Goal: Information Seeking & Learning: Check status

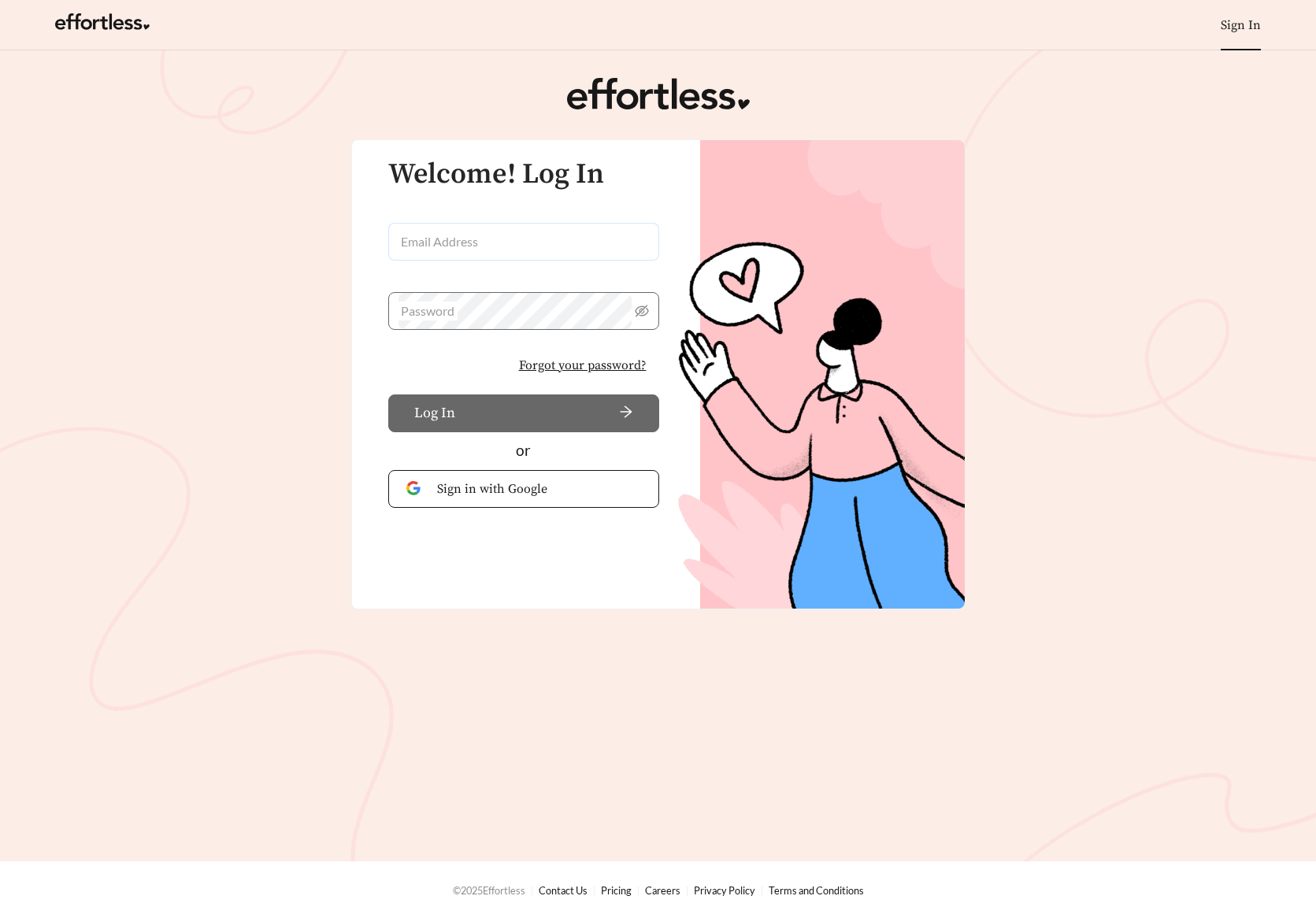
type input "**********"
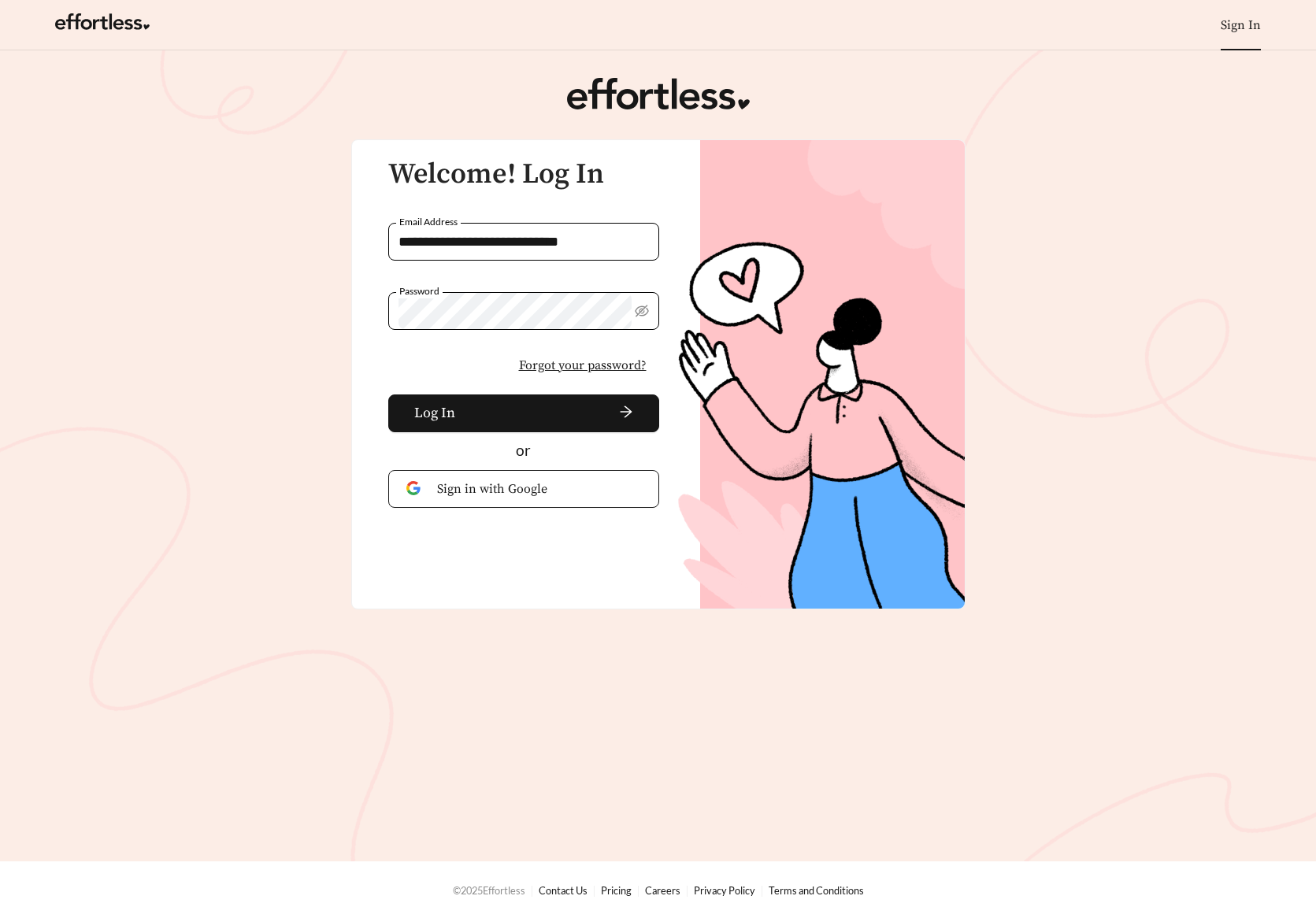
click at [564, 251] on input "**********" at bounding box center [523, 241] width 271 height 38
drag, startPoint x: 407, startPoint y: 366, endPoint x: 467, endPoint y: 396, distance: 67.1
click at [415, 367] on div "Forgot your password?" at bounding box center [523, 366] width 271 height 33
click at [538, 415] on span "arrow-right" at bounding box center [548, 414] width 172 height 18
click at [644, 315] on icon "eye-invisible" at bounding box center [641, 311] width 14 height 14
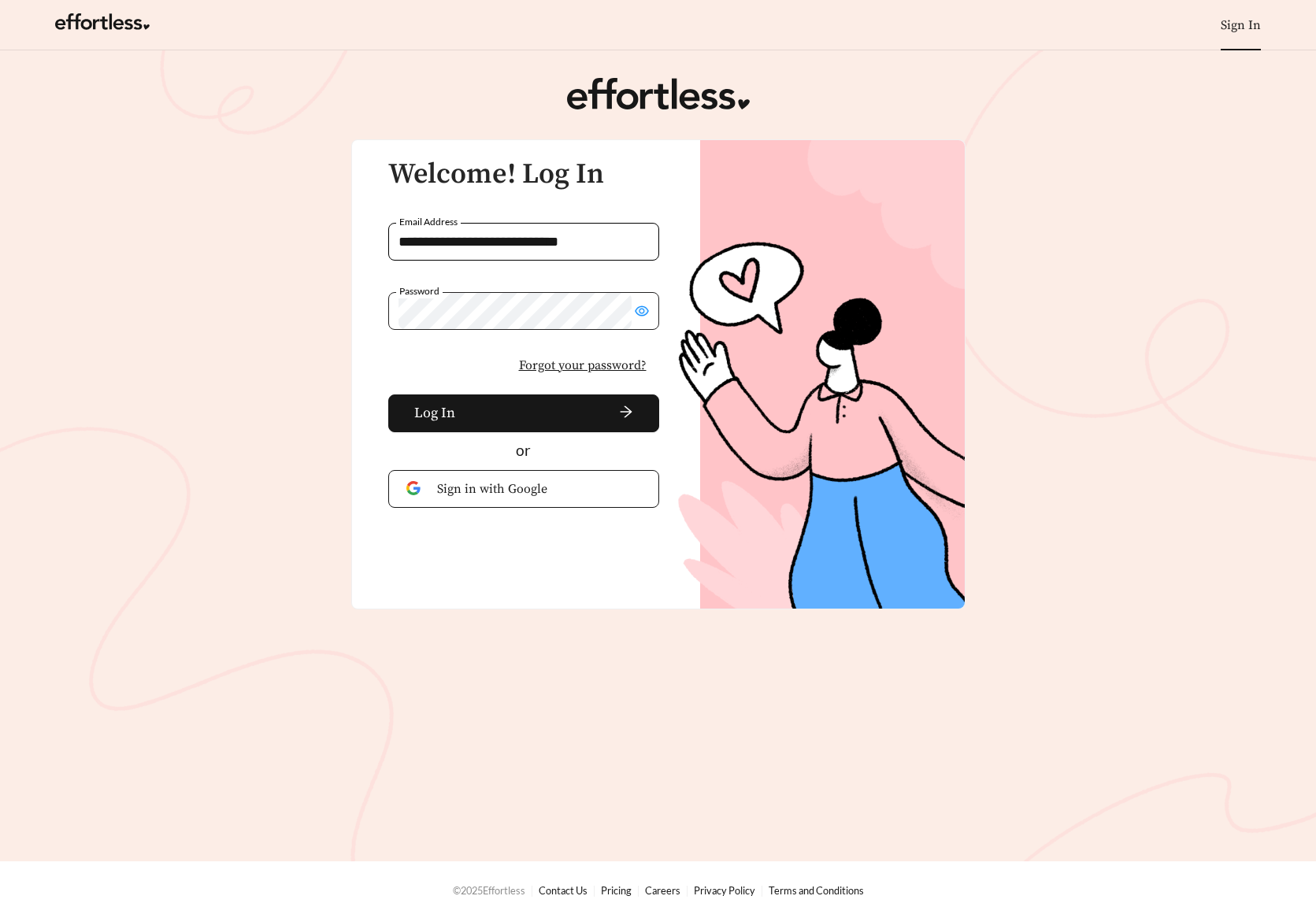
drag, startPoint x: 246, startPoint y: 266, endPoint x: 257, endPoint y: 265, distance: 11.0
click at [247, 266] on main "**********" at bounding box center [658, 456] width 1316 height 810
click at [398, 306] on span at bounding box center [523, 311] width 271 height 38
drag, startPoint x: 410, startPoint y: 362, endPoint x: 483, endPoint y: 360, distance: 73.0
click at [422, 362] on div "Forgot your password?" at bounding box center [523, 366] width 271 height 33
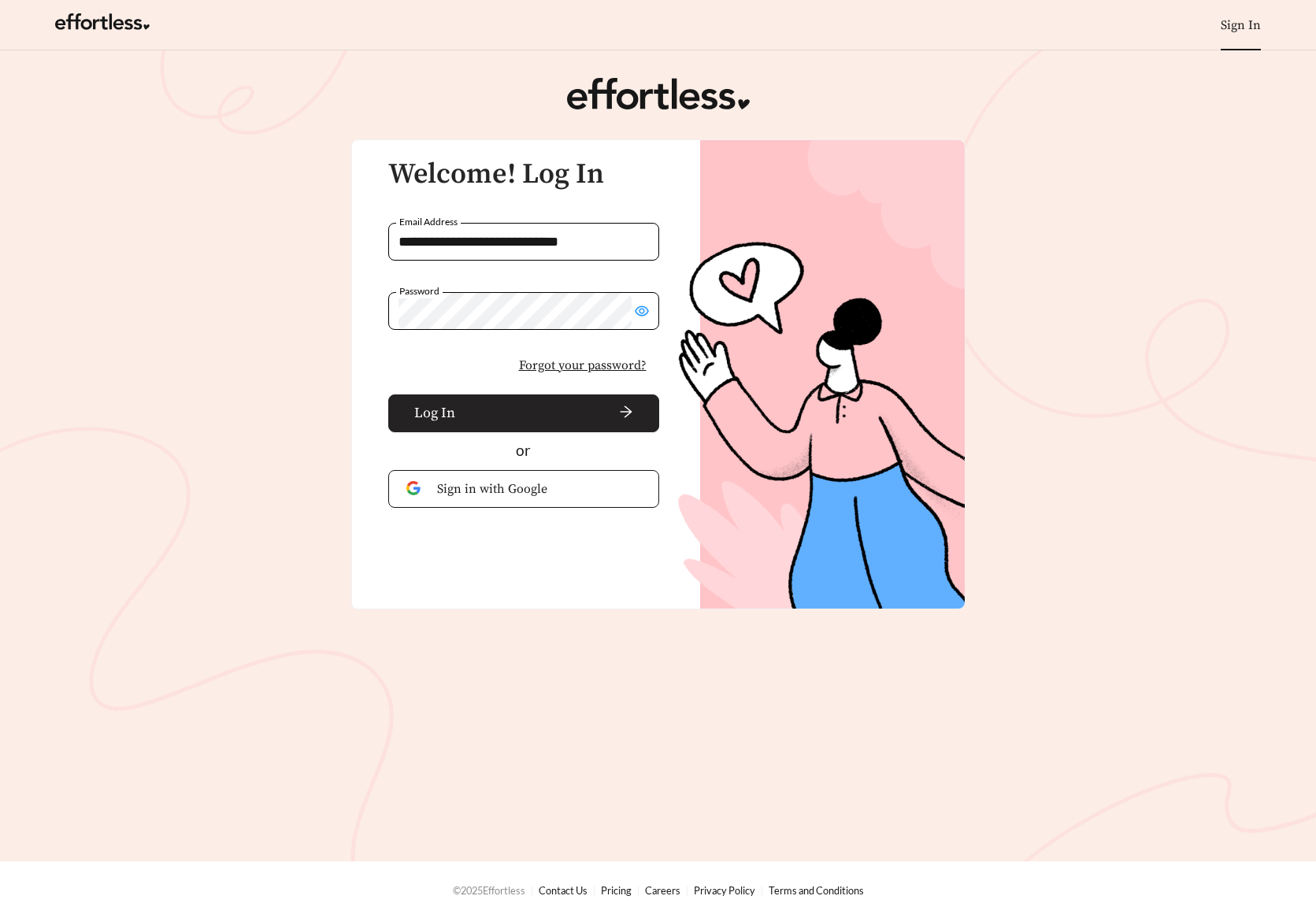
click at [516, 409] on span "arrow-right" at bounding box center [548, 414] width 172 height 18
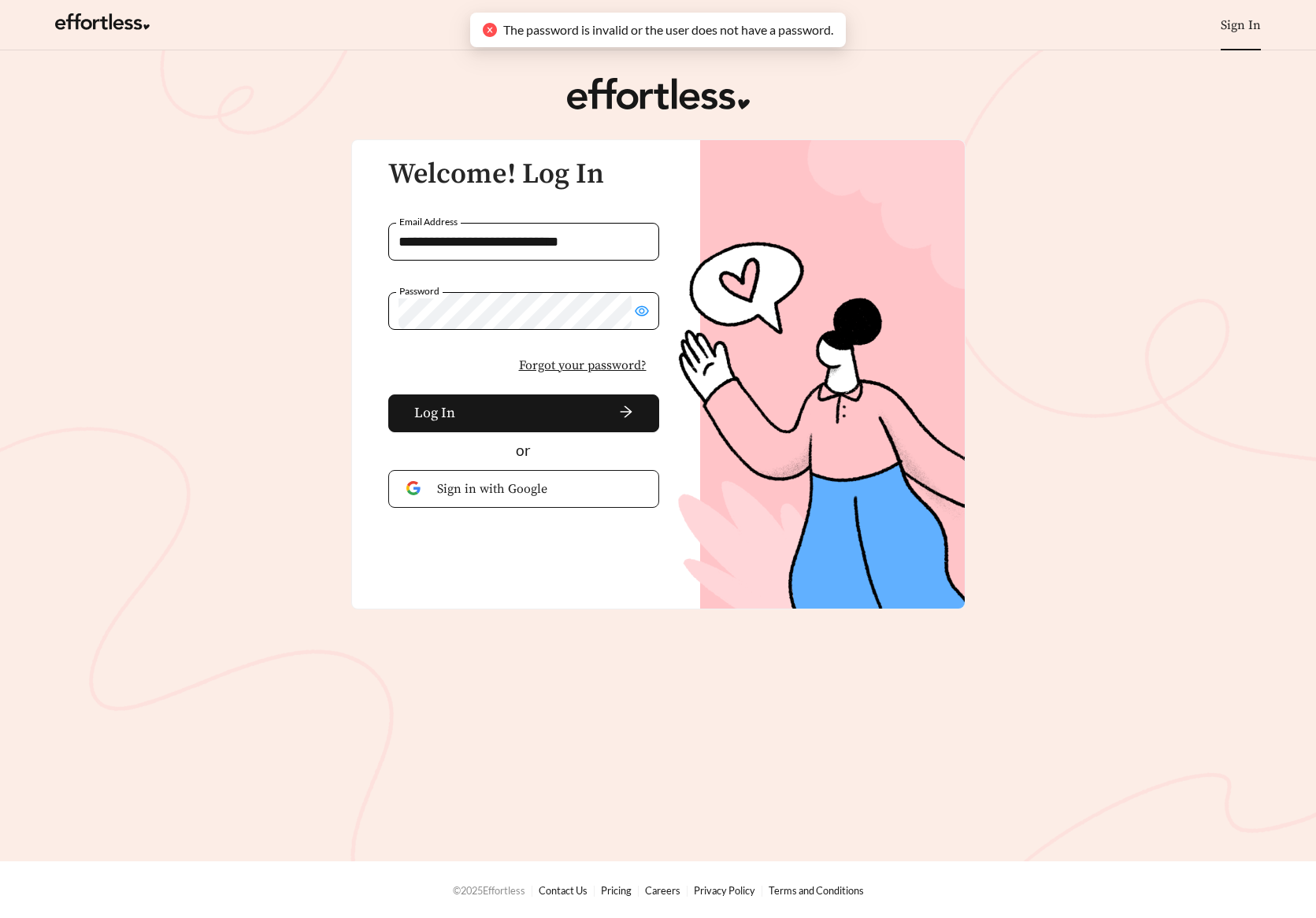
click at [855, 41] on ul "Sign In More" at bounding box center [657, 25] width 1237 height 51
click at [1254, 28] on link "Sign In" at bounding box center [1240, 25] width 40 height 16
click at [1240, 26] on link "Sign In" at bounding box center [1240, 25] width 40 height 16
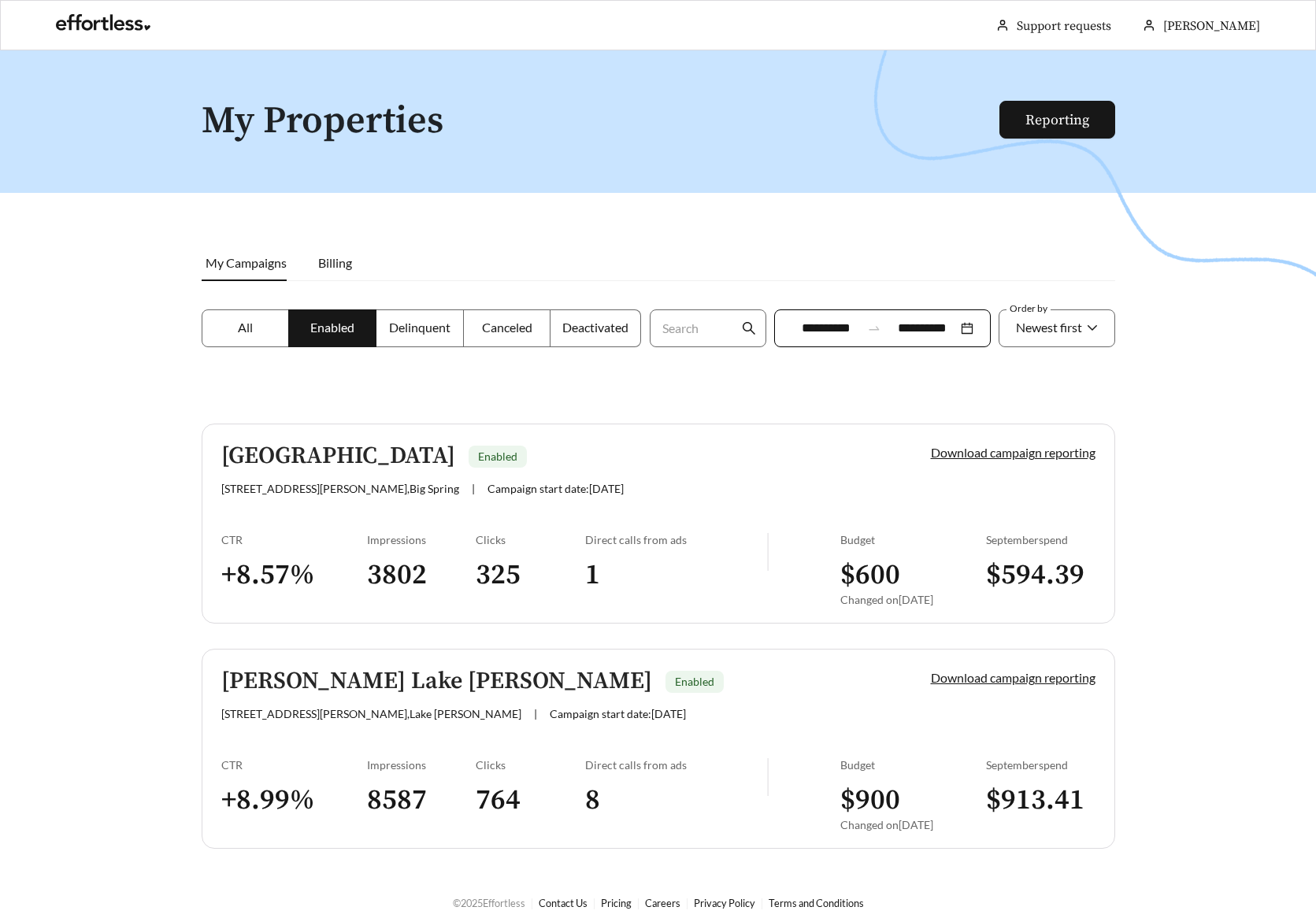
drag, startPoint x: 578, startPoint y: 185, endPoint x: 315, endPoint y: 116, distance: 271.9
click at [572, 185] on div at bounding box center [658, 509] width 1316 height 918
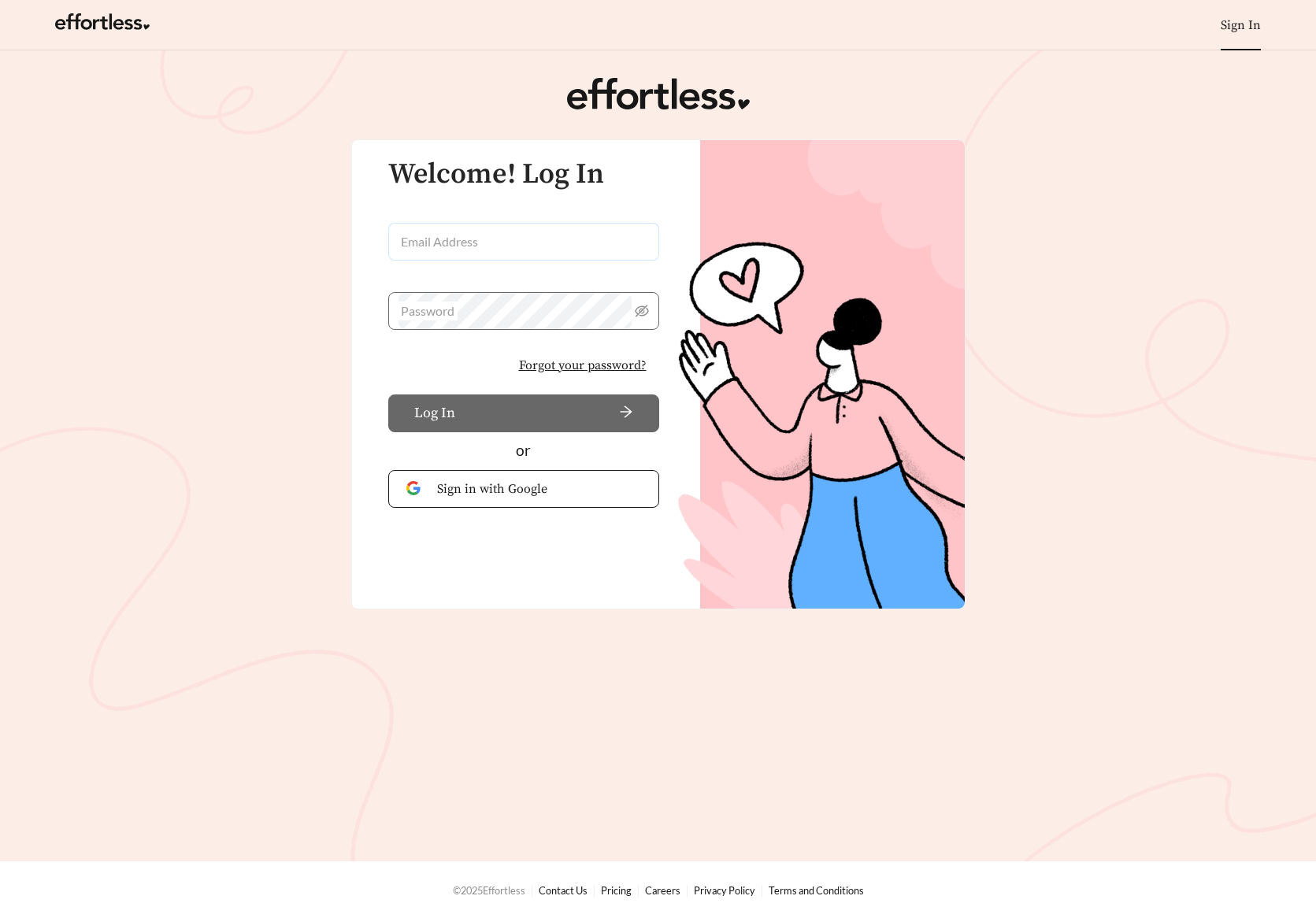
type input "**********"
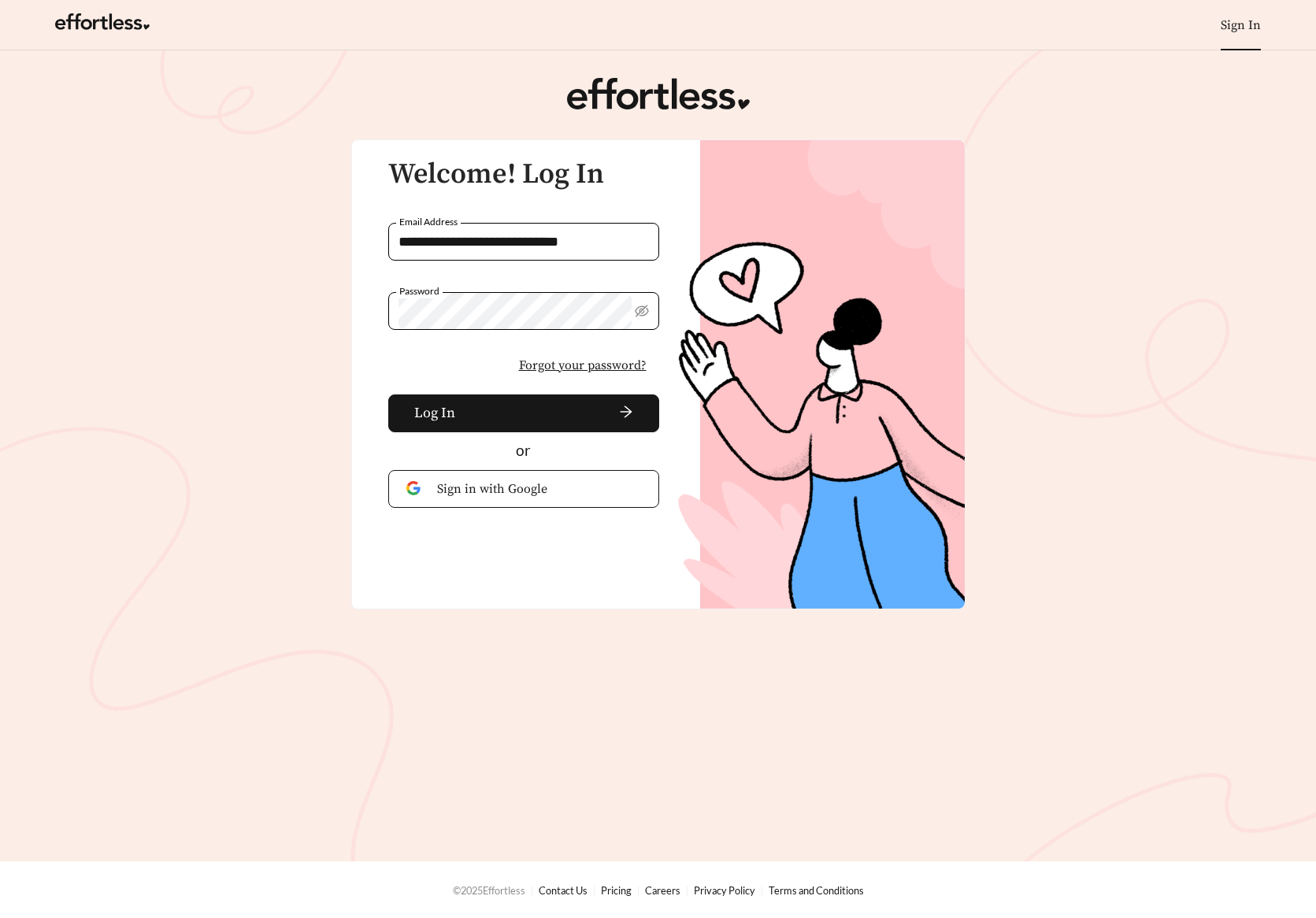
click at [1256, 26] on link "Sign In" at bounding box center [1240, 25] width 40 height 16
click at [1248, 23] on link "Sign In" at bounding box center [1240, 25] width 40 height 16
click at [643, 317] on icon "eye-invisible" at bounding box center [641, 311] width 14 height 14
click at [356, 311] on div "**********" at bounding box center [514, 304] width 326 height 328
drag, startPoint x: 567, startPoint y: 598, endPoint x: 560, endPoint y: 585, distance: 14.8
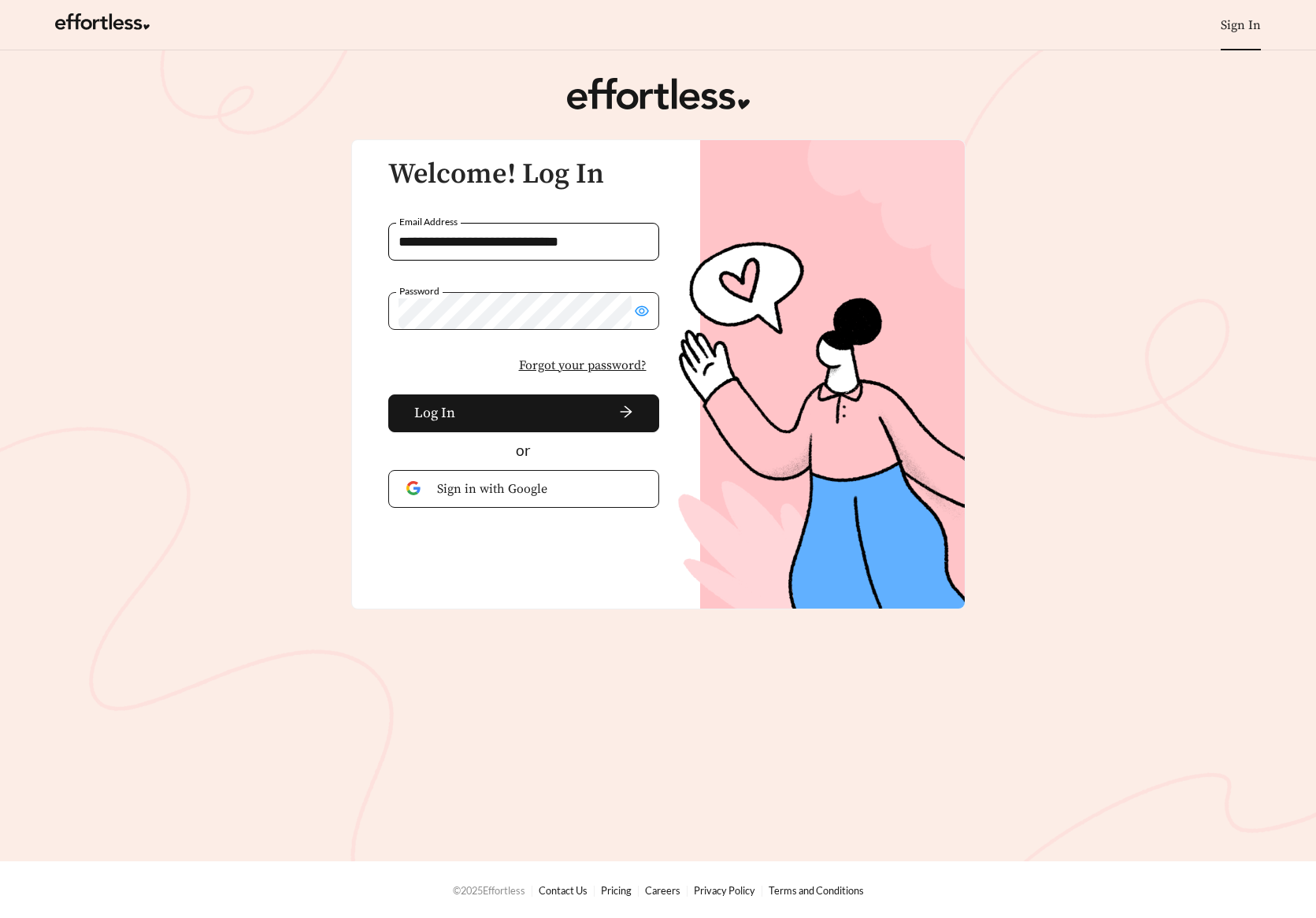
click at [563, 592] on div "**********" at bounding box center [658, 374] width 614 height 470
click at [326, 328] on main "**********" at bounding box center [658, 456] width 1316 height 810
drag, startPoint x: 464, startPoint y: 339, endPoint x: 467, endPoint y: 330, distance: 9.5
click at [467, 330] on div "Password" at bounding box center [523, 327] width 271 height 69
click at [307, 305] on main "**********" at bounding box center [658, 456] width 1316 height 810
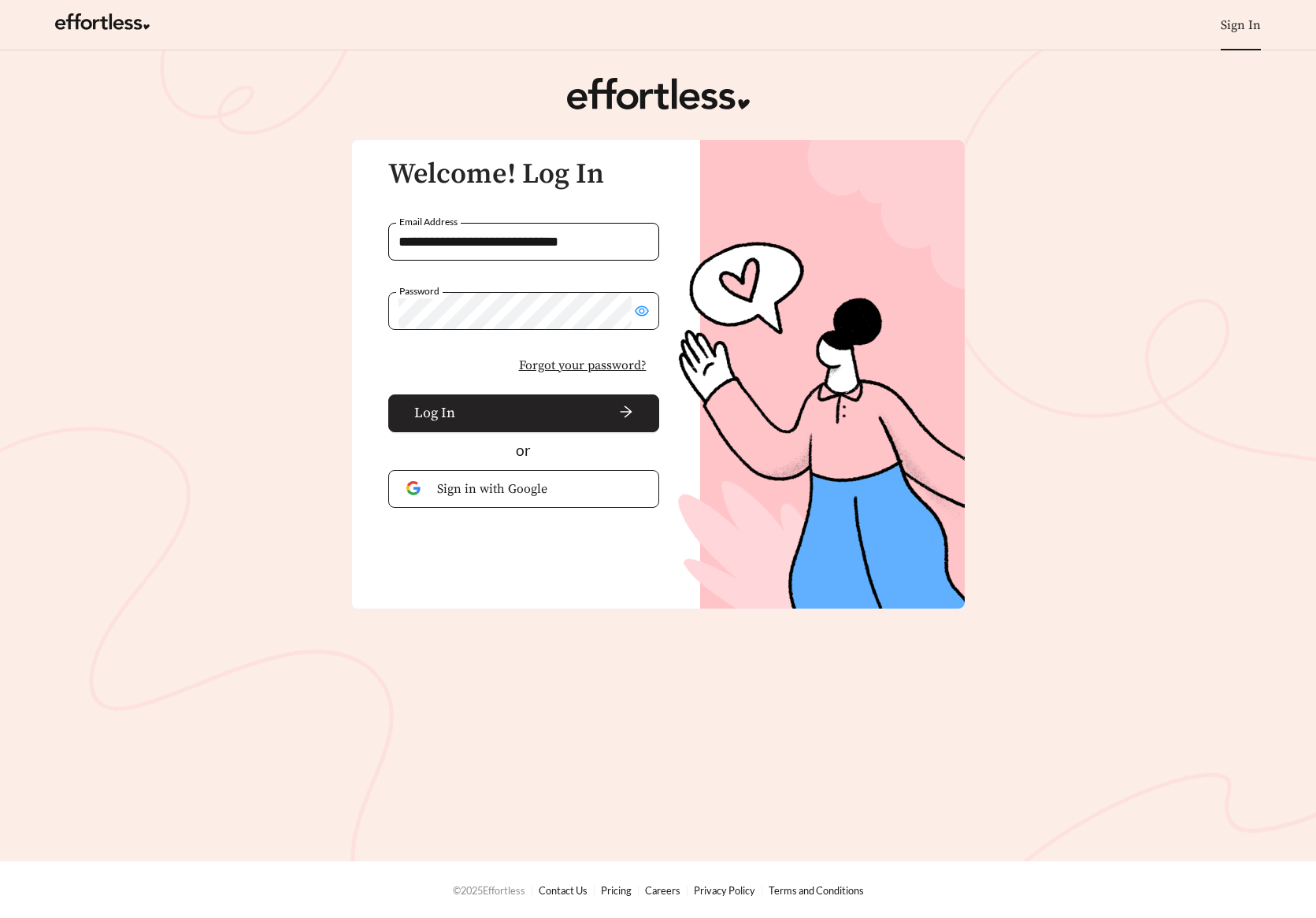
drag, startPoint x: 479, startPoint y: 345, endPoint x: 517, endPoint y: 394, distance: 62.0
click at [487, 348] on div "Password" at bounding box center [523, 327] width 271 height 69
click at [511, 409] on span "arrow-right" at bounding box center [548, 414] width 172 height 18
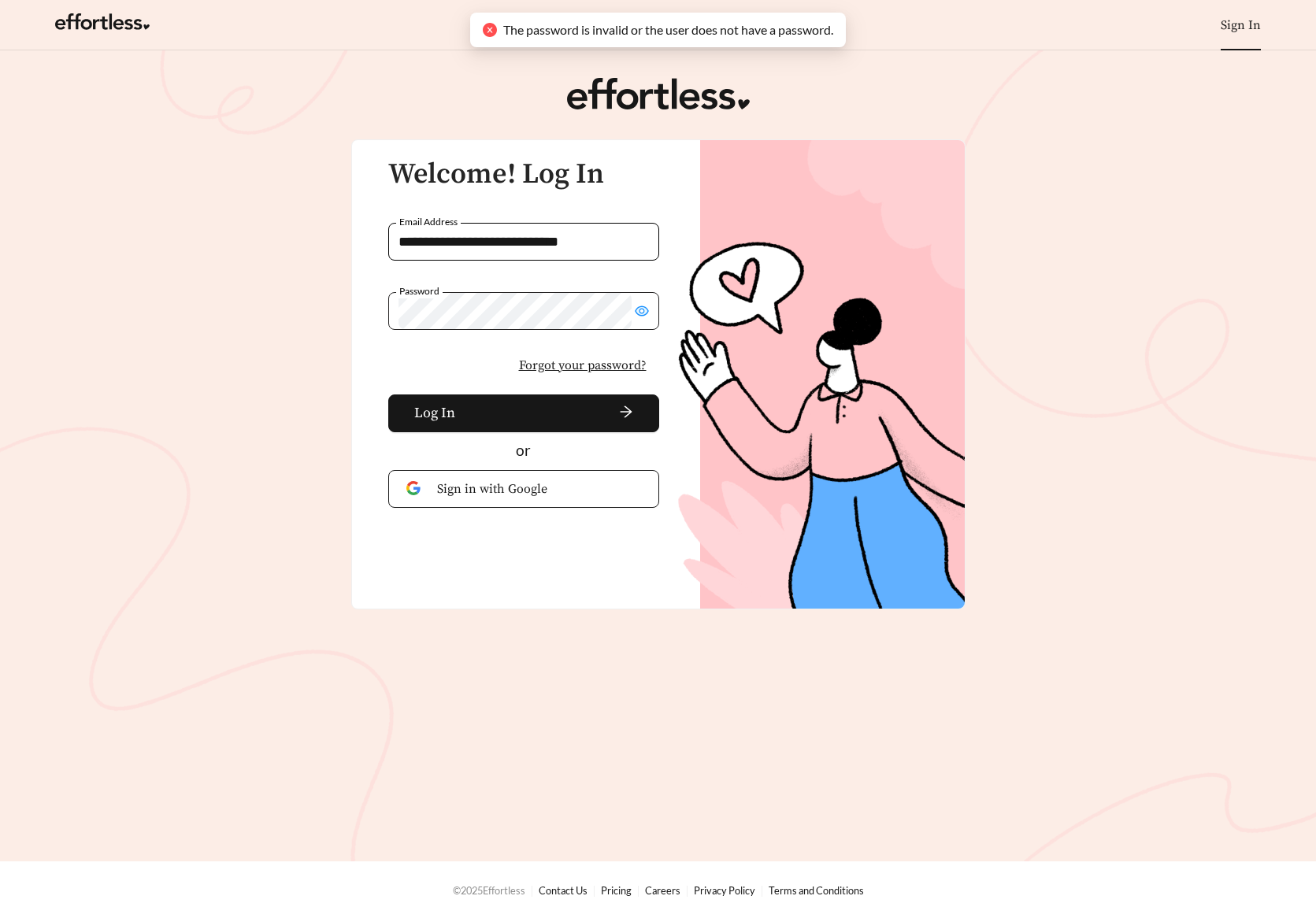
click at [295, 285] on main "**********" at bounding box center [658, 456] width 1316 height 810
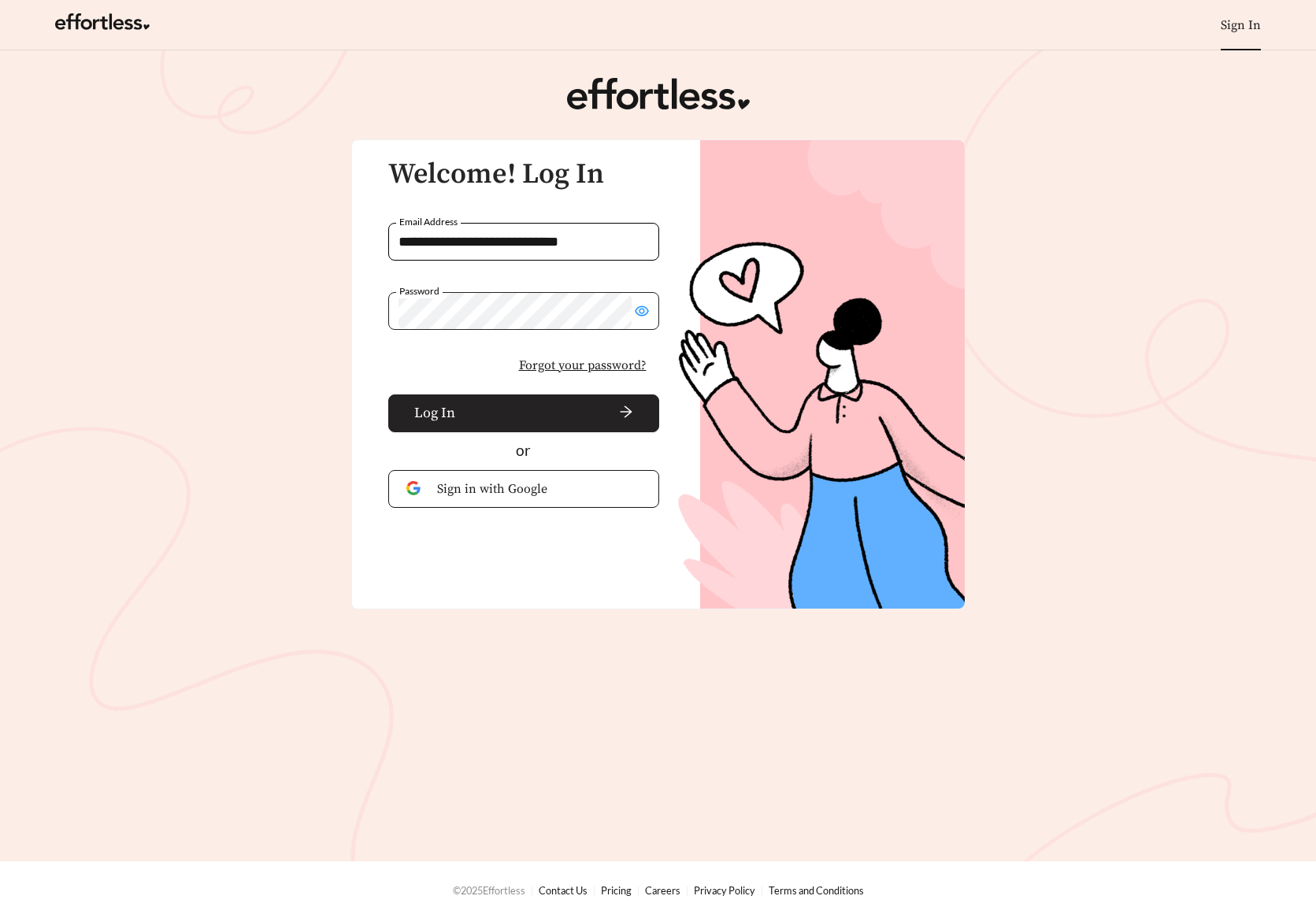
click at [483, 411] on span "arrow-right" at bounding box center [548, 414] width 172 height 18
click at [1247, 24] on link "Sign In" at bounding box center [1240, 25] width 40 height 16
click at [579, 361] on span "Forgot your password?" at bounding box center [583, 365] width 127 height 19
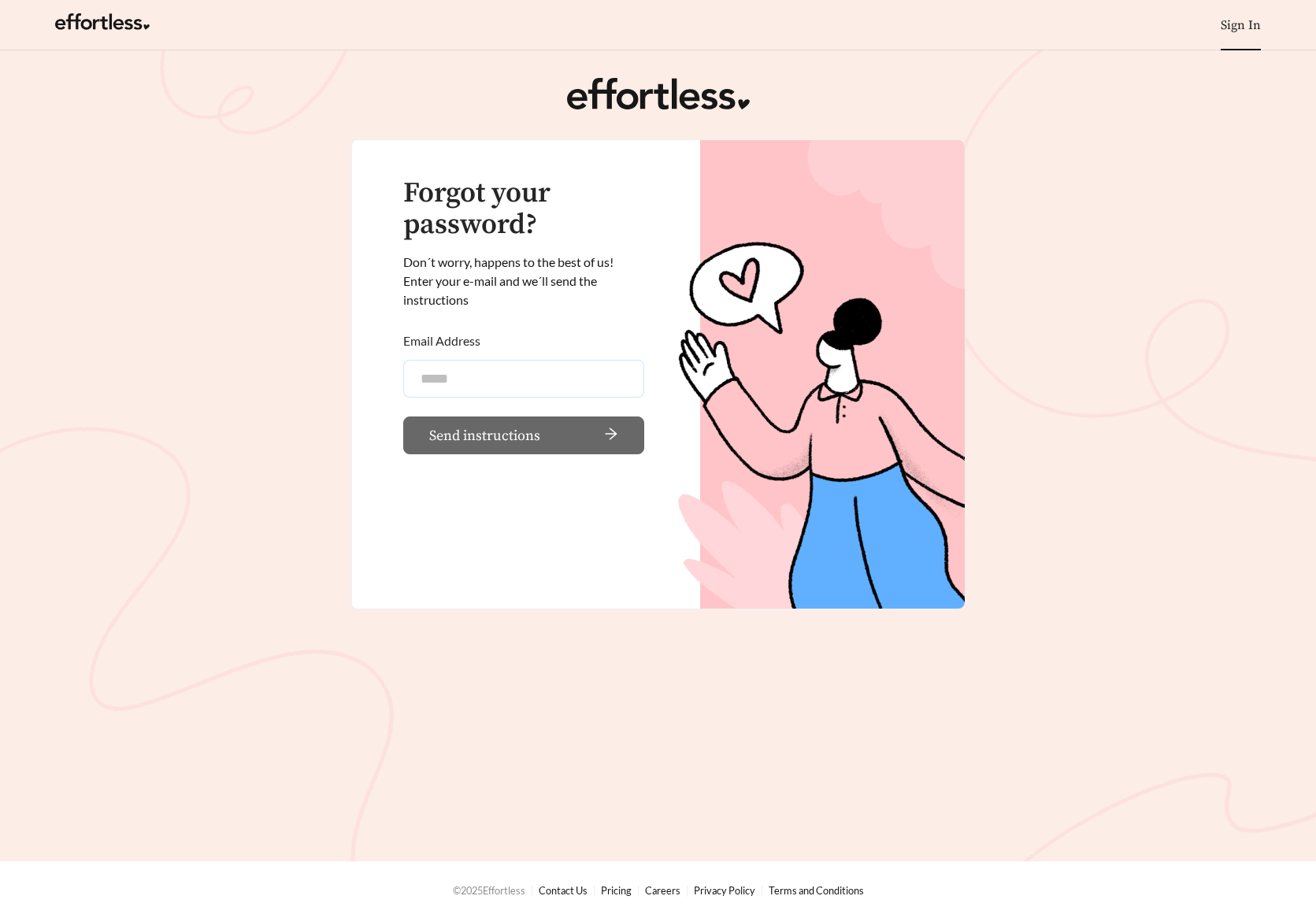
click at [454, 385] on input "Email Address" at bounding box center [523, 378] width 241 height 38
type input "**********"
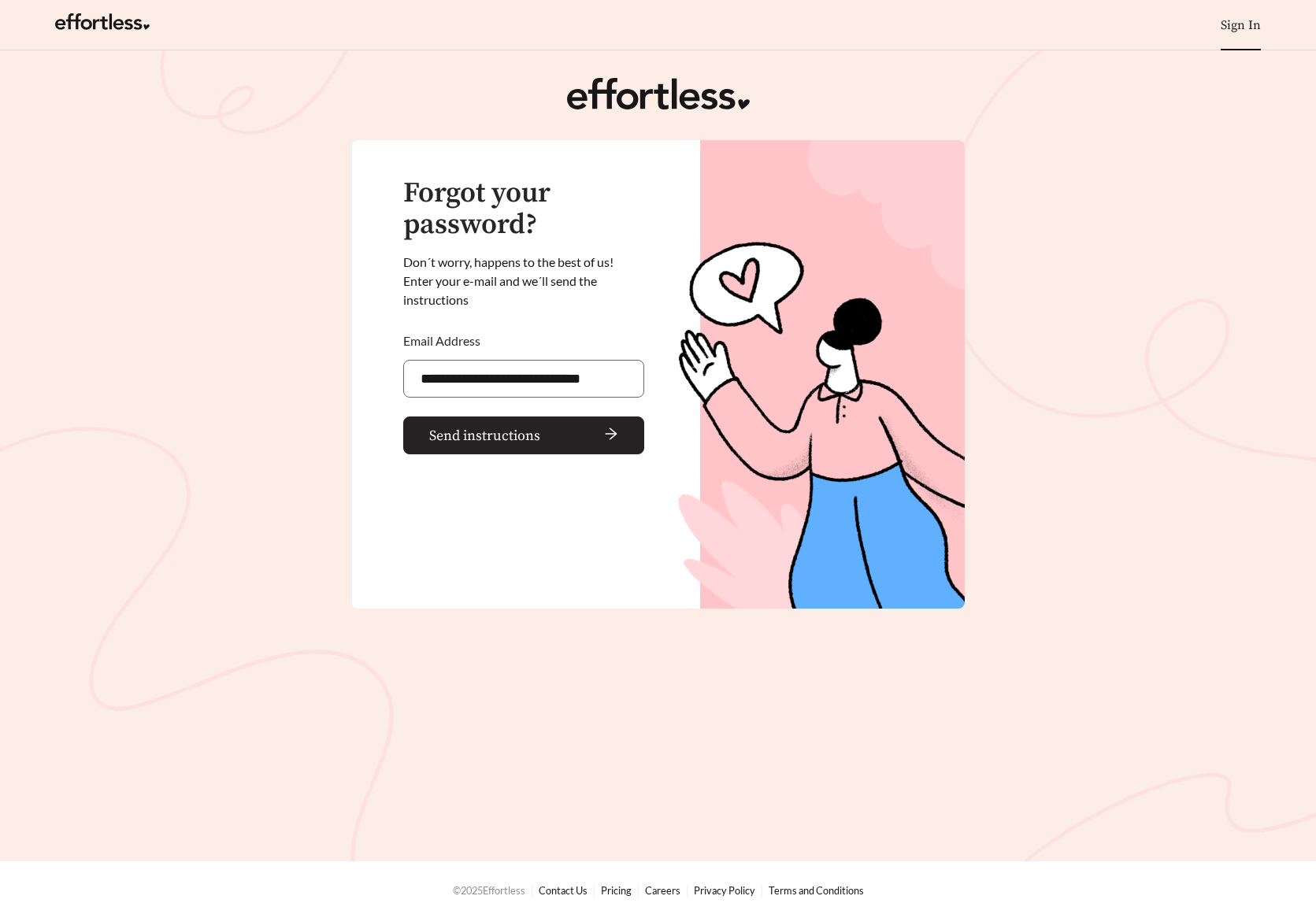
click at [621, 433] on button "Send instructions" at bounding box center [523, 435] width 241 height 38
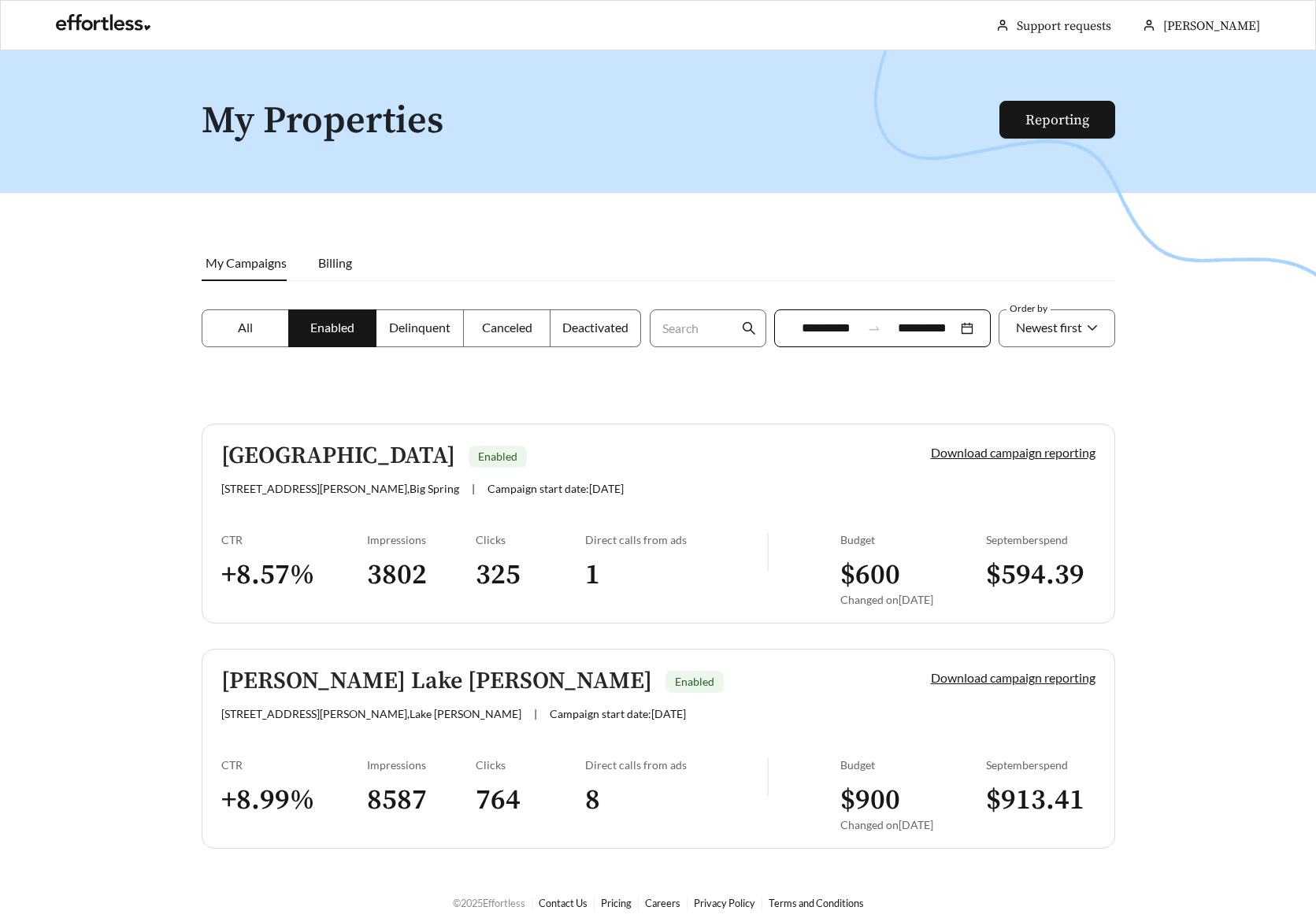
click at [301, 459] on h5 "[GEOGRAPHIC_DATA]" at bounding box center [337, 456] width 234 height 26
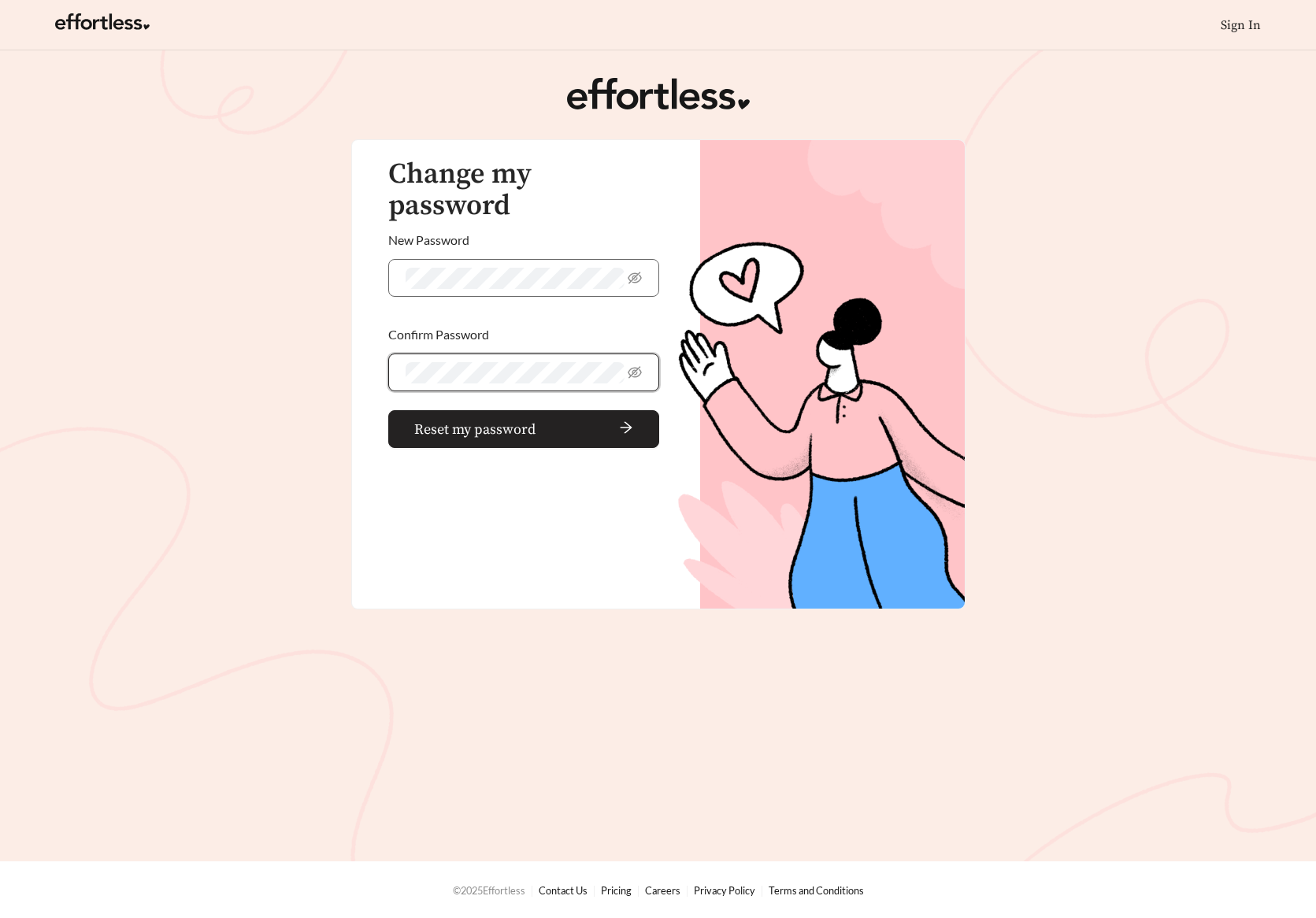
click at [420, 418] on span "Reset my password" at bounding box center [475, 429] width 121 height 22
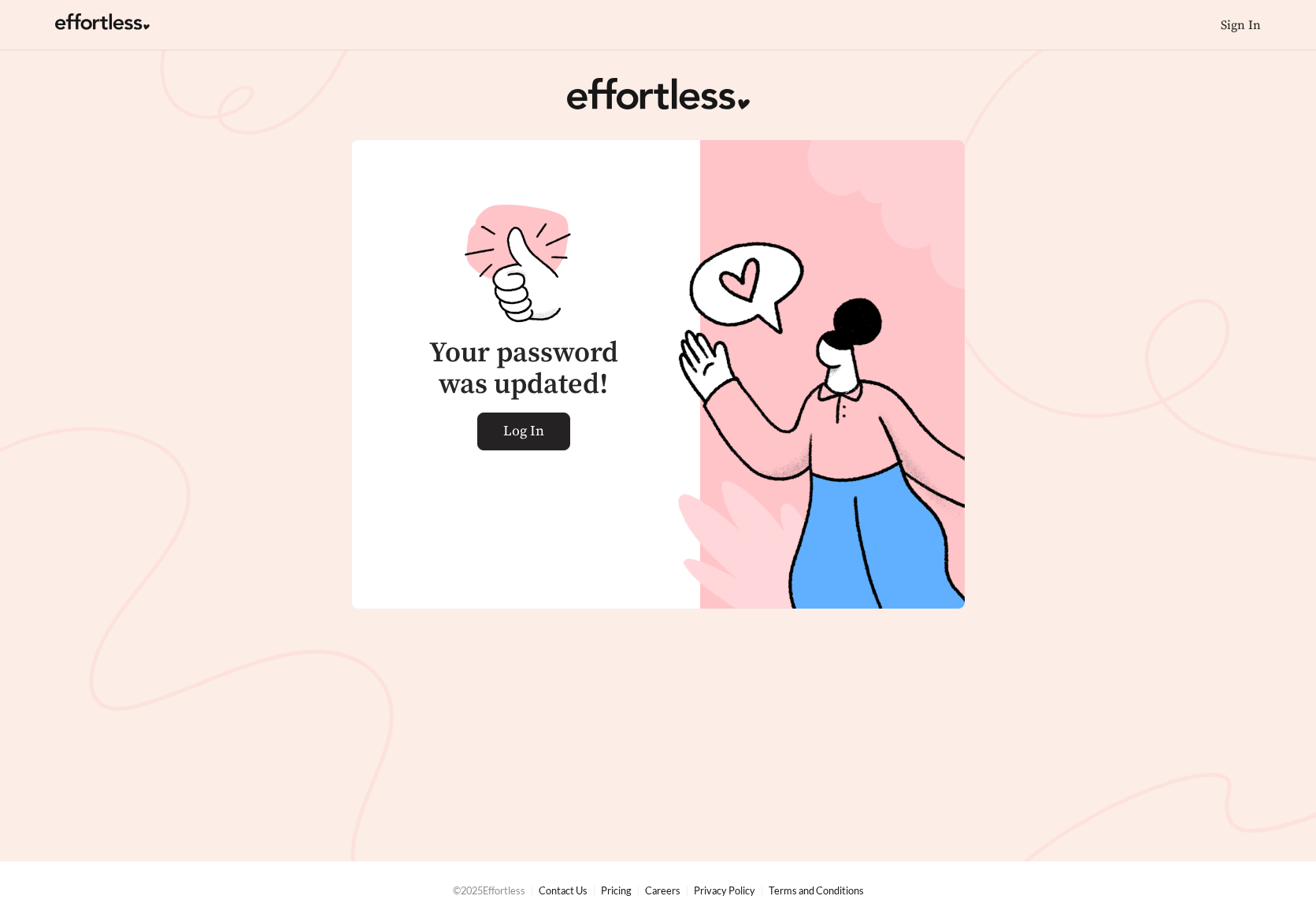
click at [524, 431] on span "Log In" at bounding box center [524, 431] width 41 height 36
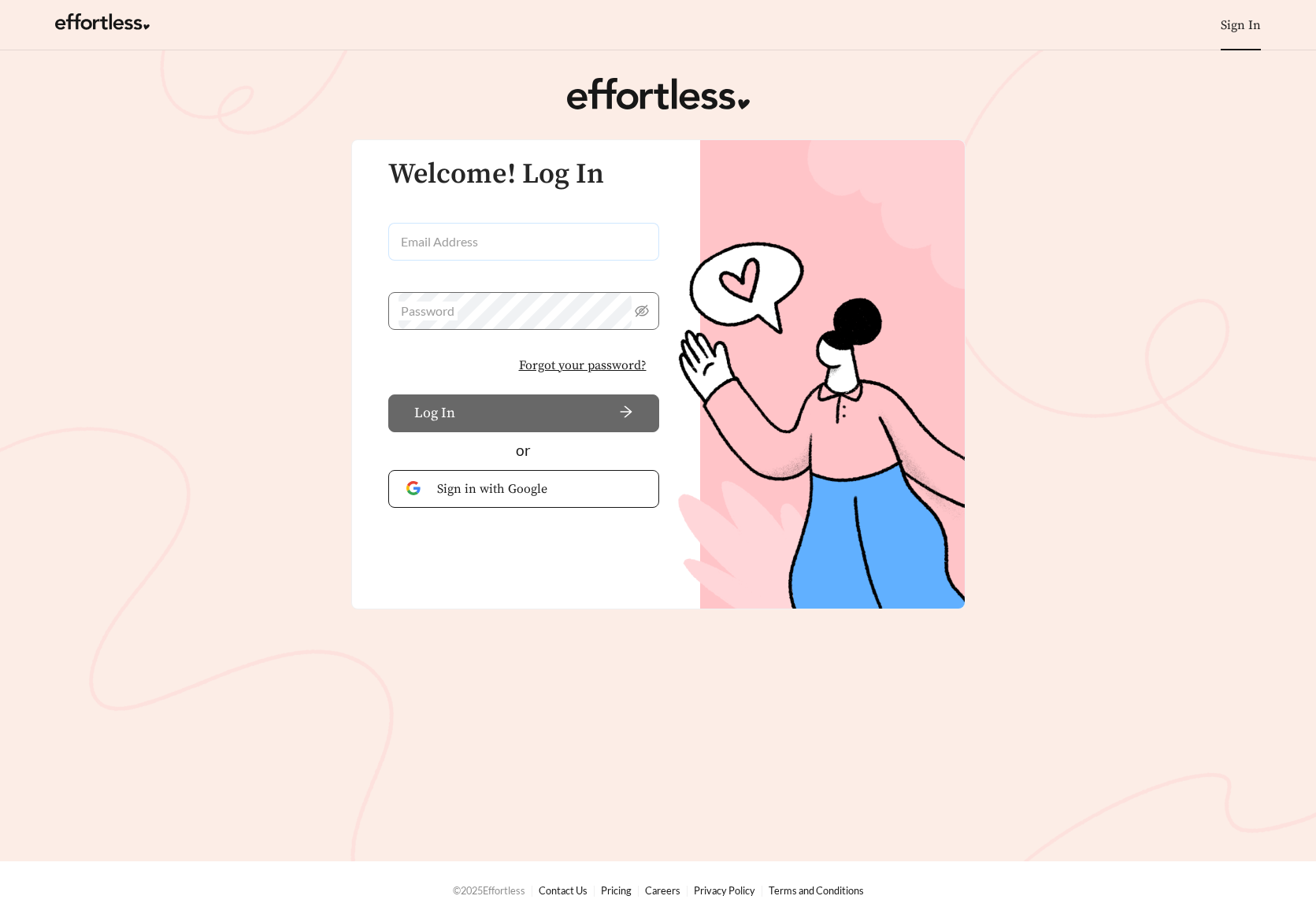
type input "**********"
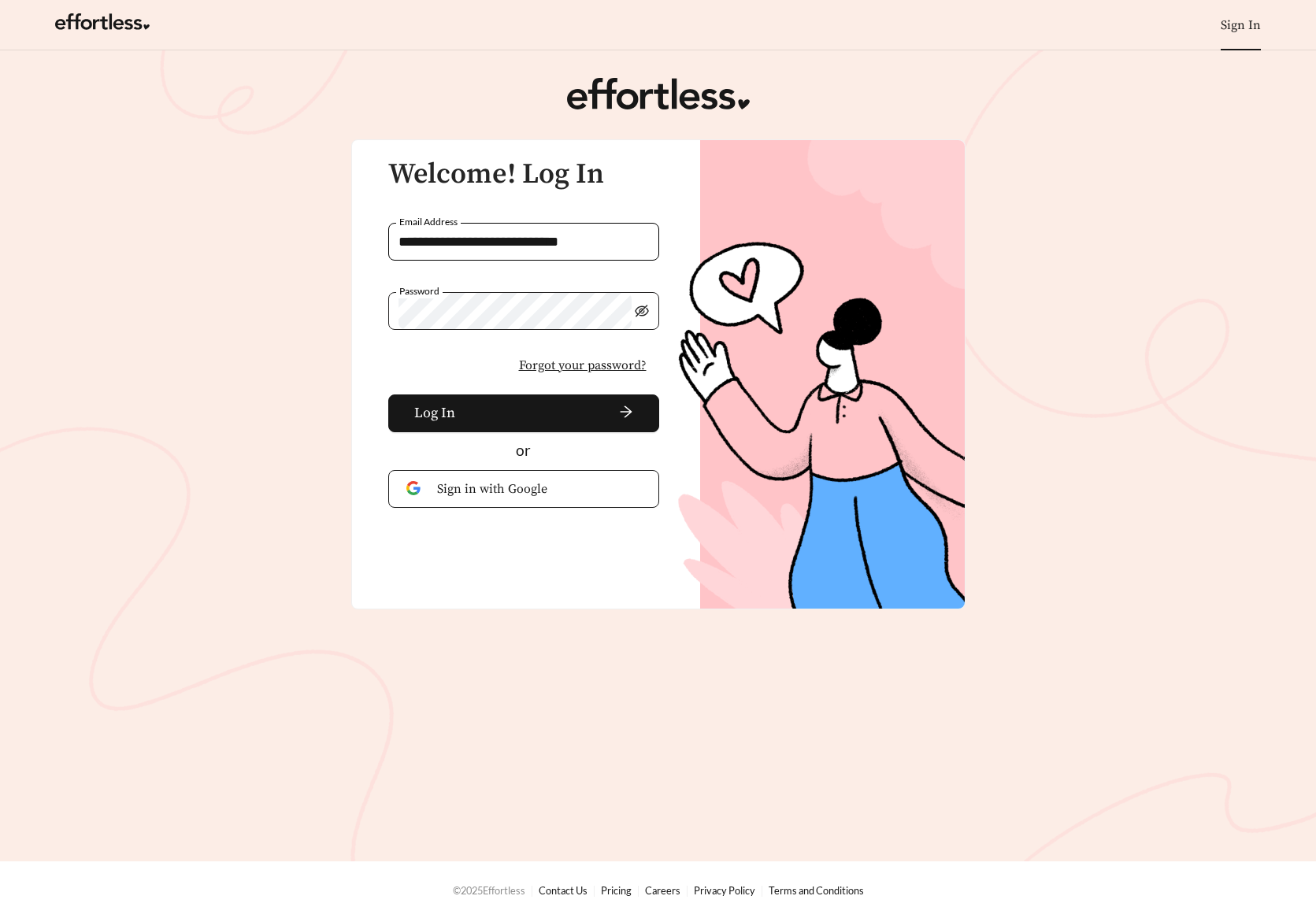
click at [643, 311] on icon "eye-invisible" at bounding box center [641, 311] width 14 height 14
click at [431, 411] on span "Log In" at bounding box center [435, 414] width 41 height 22
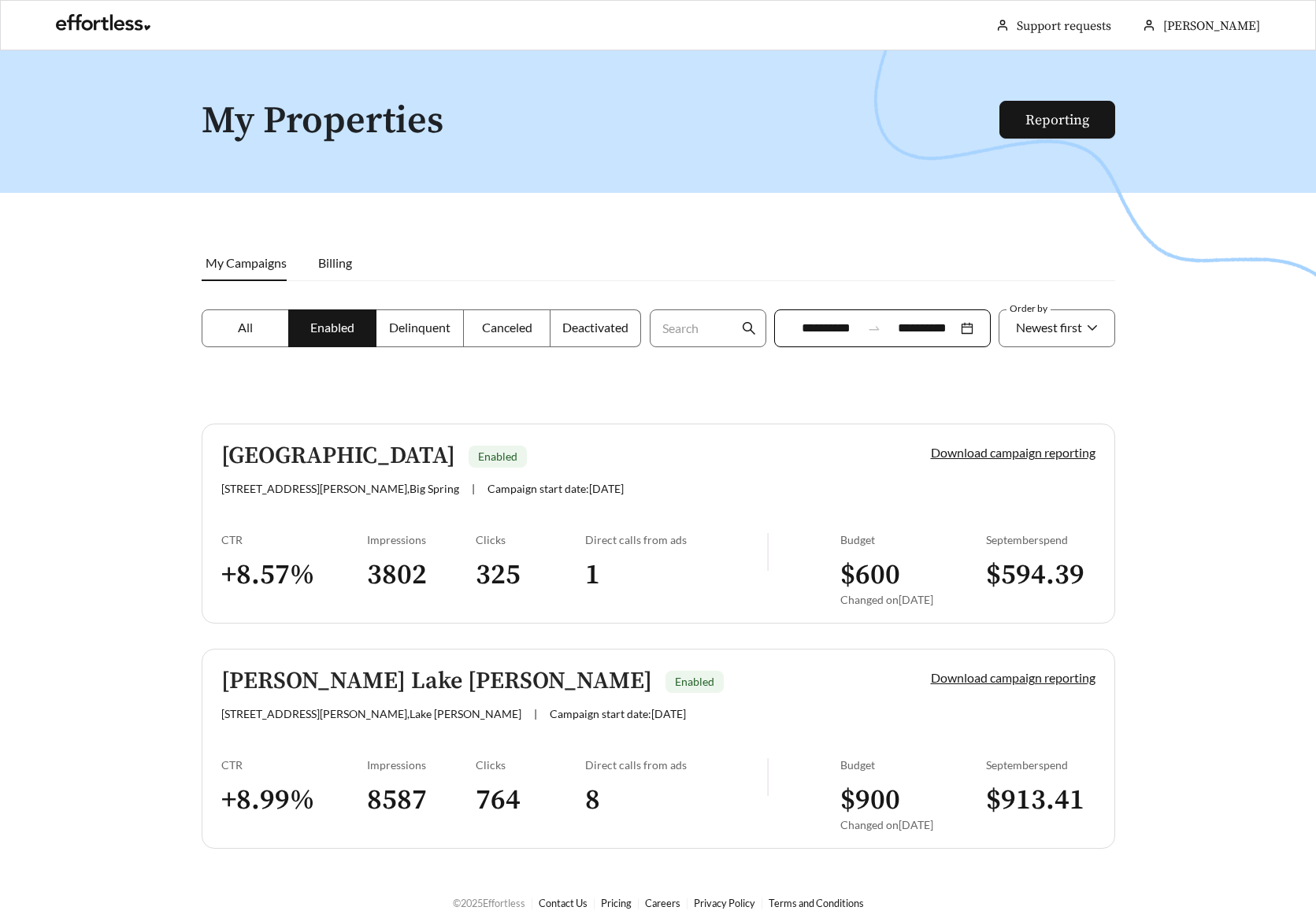
scroll to position [51, 0]
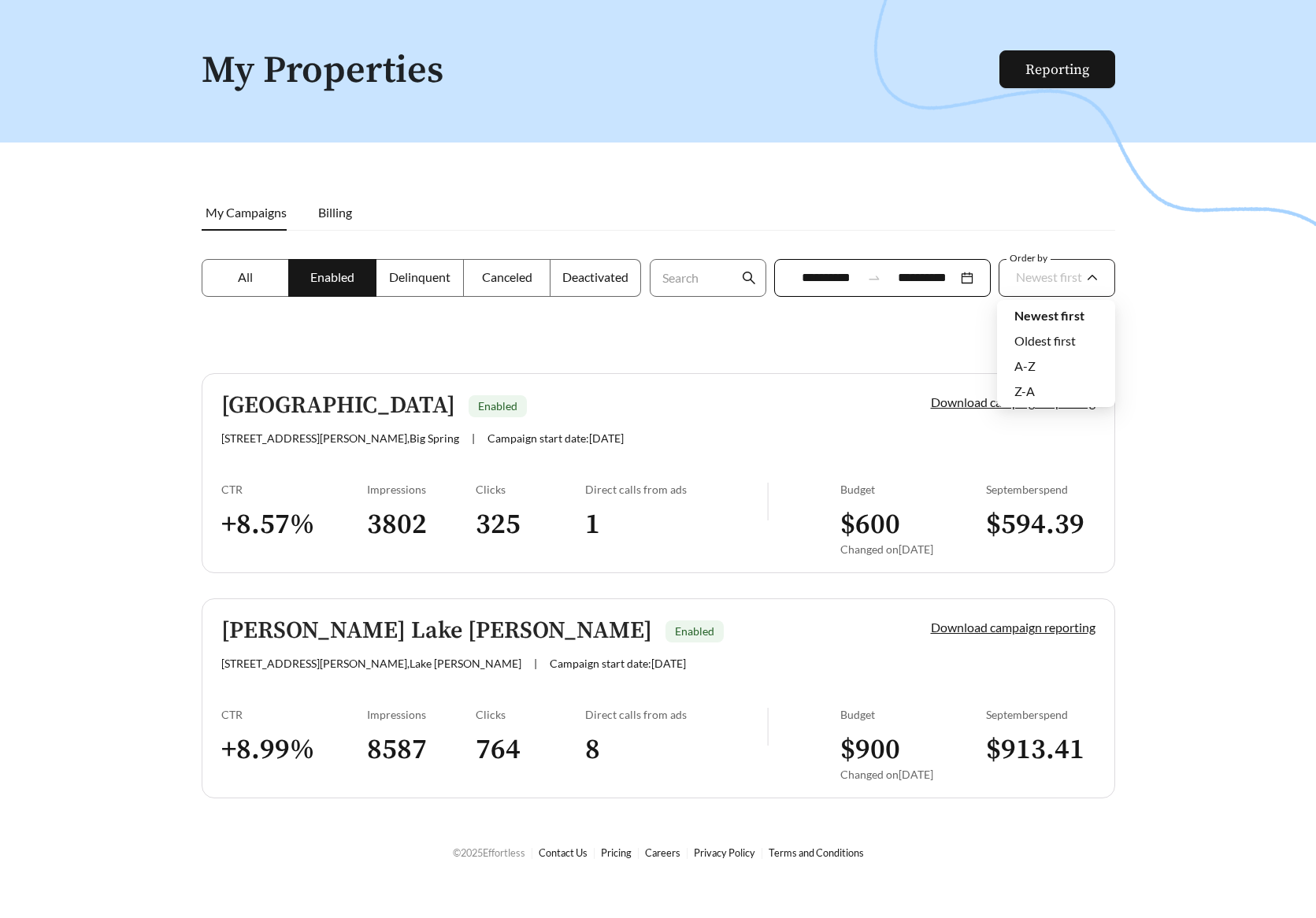
click at [1088, 282] on span "Newest first" at bounding box center [1057, 279] width 82 height 36
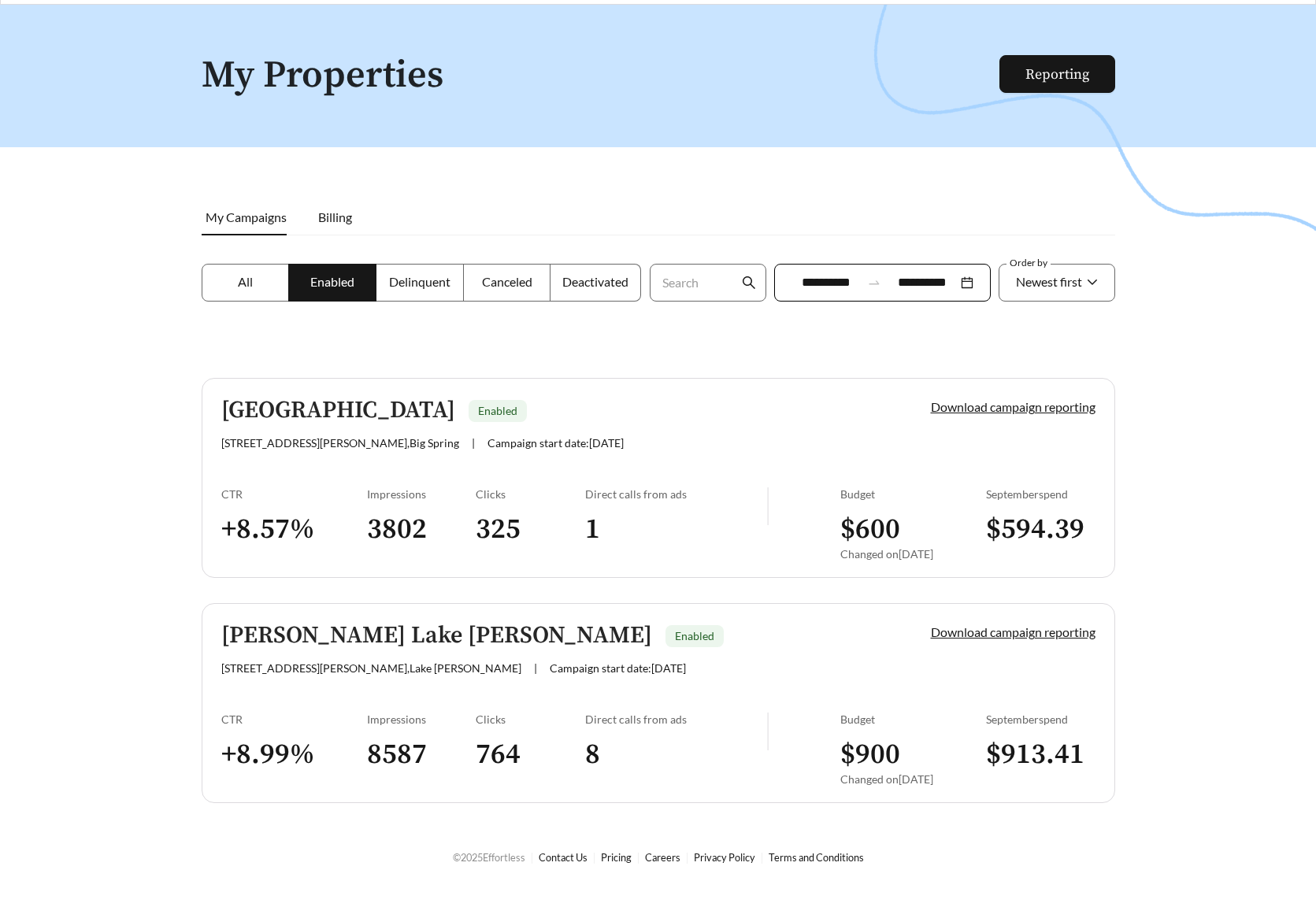
scroll to position [0, 0]
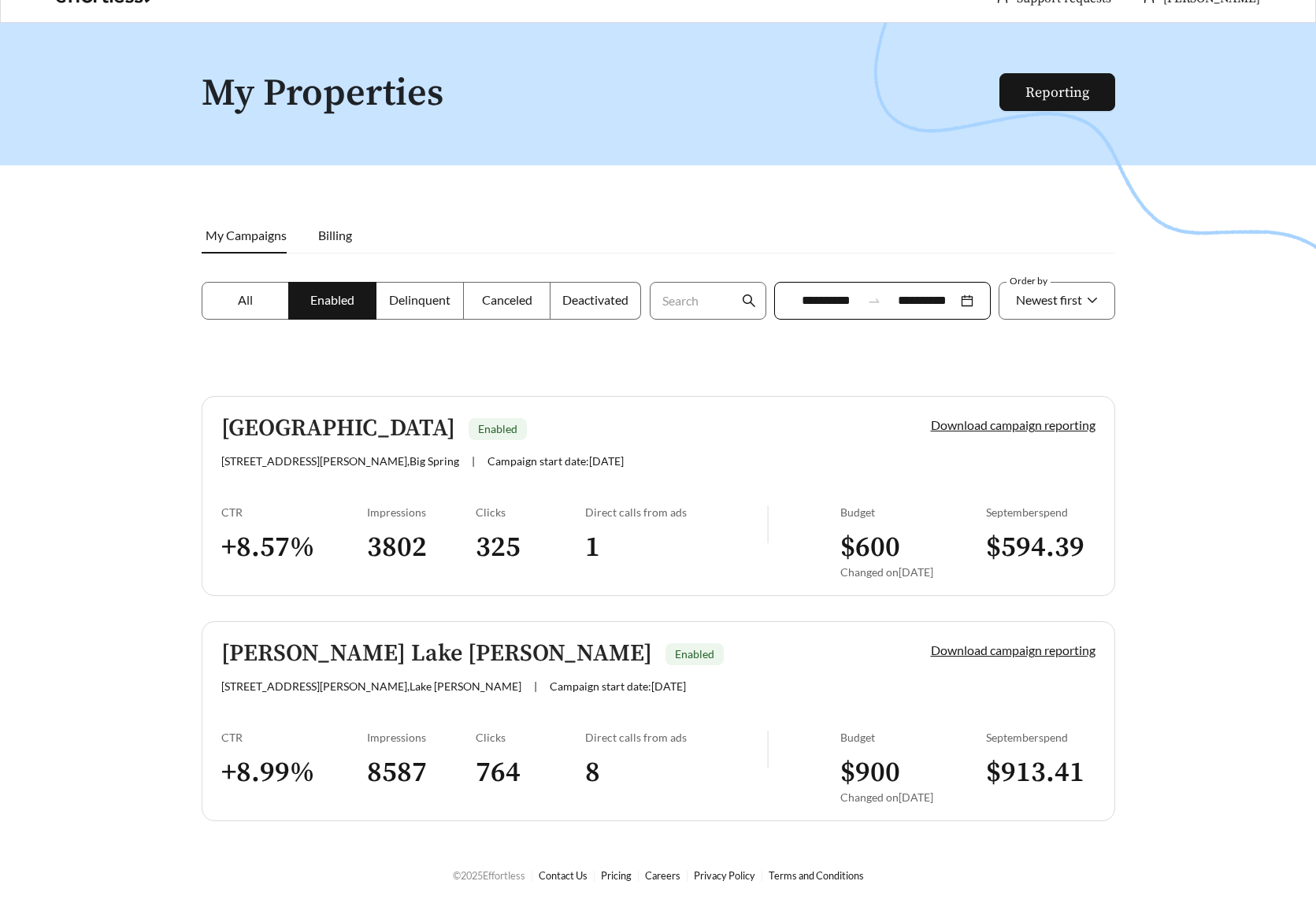
click at [759, 396] on link "Oak Manor Villas Enabled 2501 Joshua Dr , Big Spring | Campaign start date: 202…" at bounding box center [658, 496] width 913 height 200
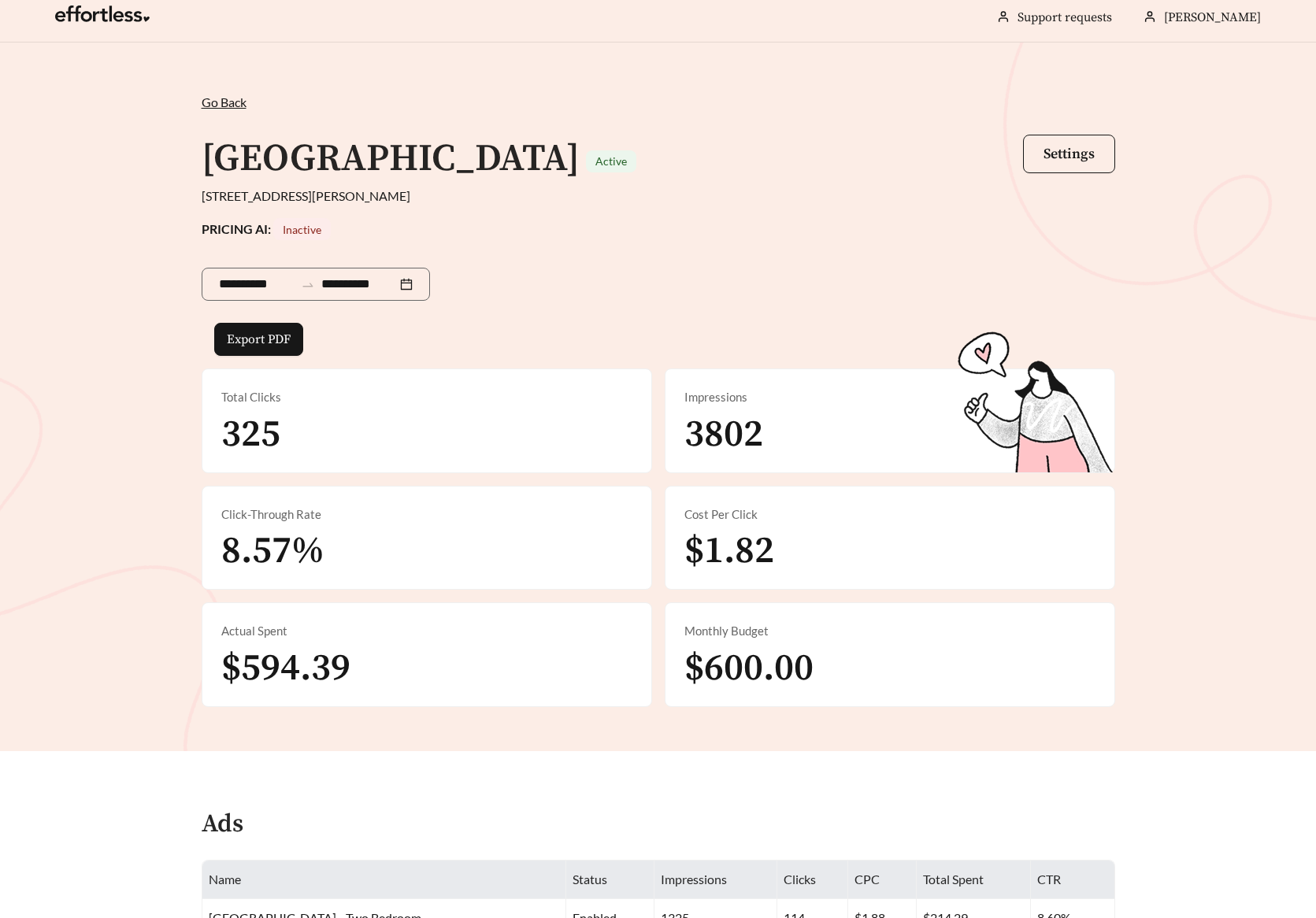
click at [720, 310] on div "**********" at bounding box center [658, 282] width 913 height 83
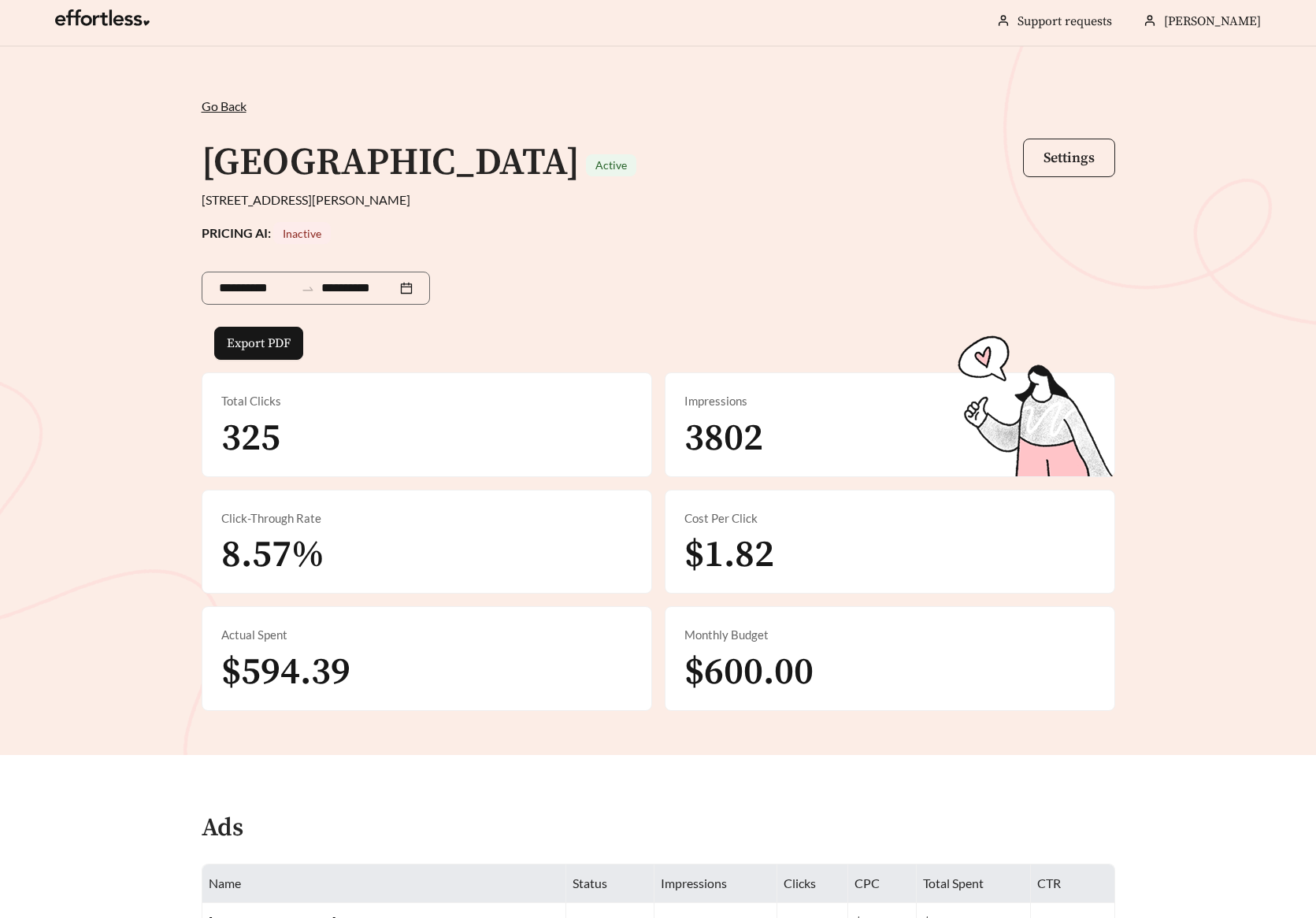
click at [1070, 160] on span "Settings" at bounding box center [1069, 157] width 51 height 19
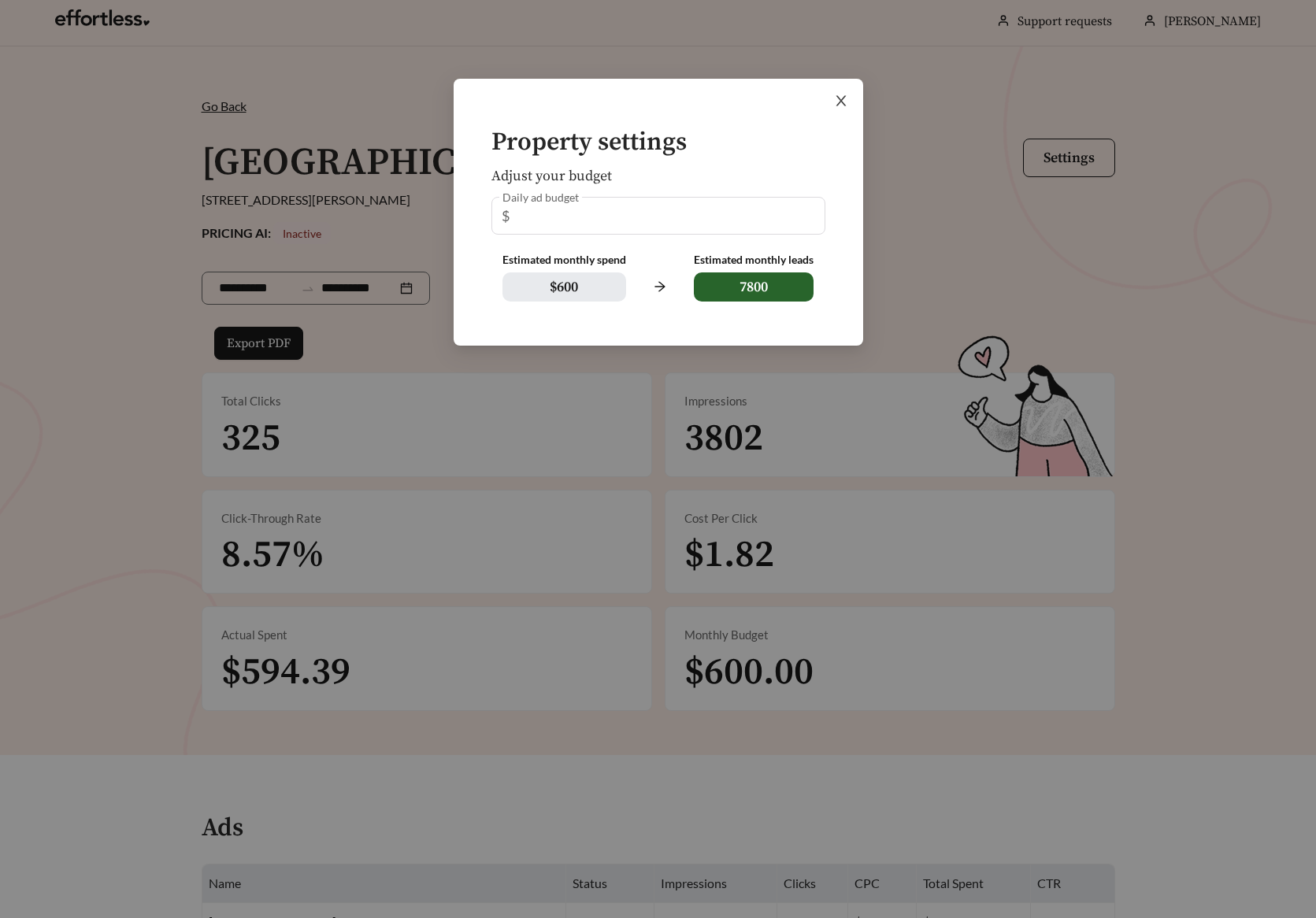
click at [840, 100] on icon "close" at bounding box center [840, 101] width 10 height 10
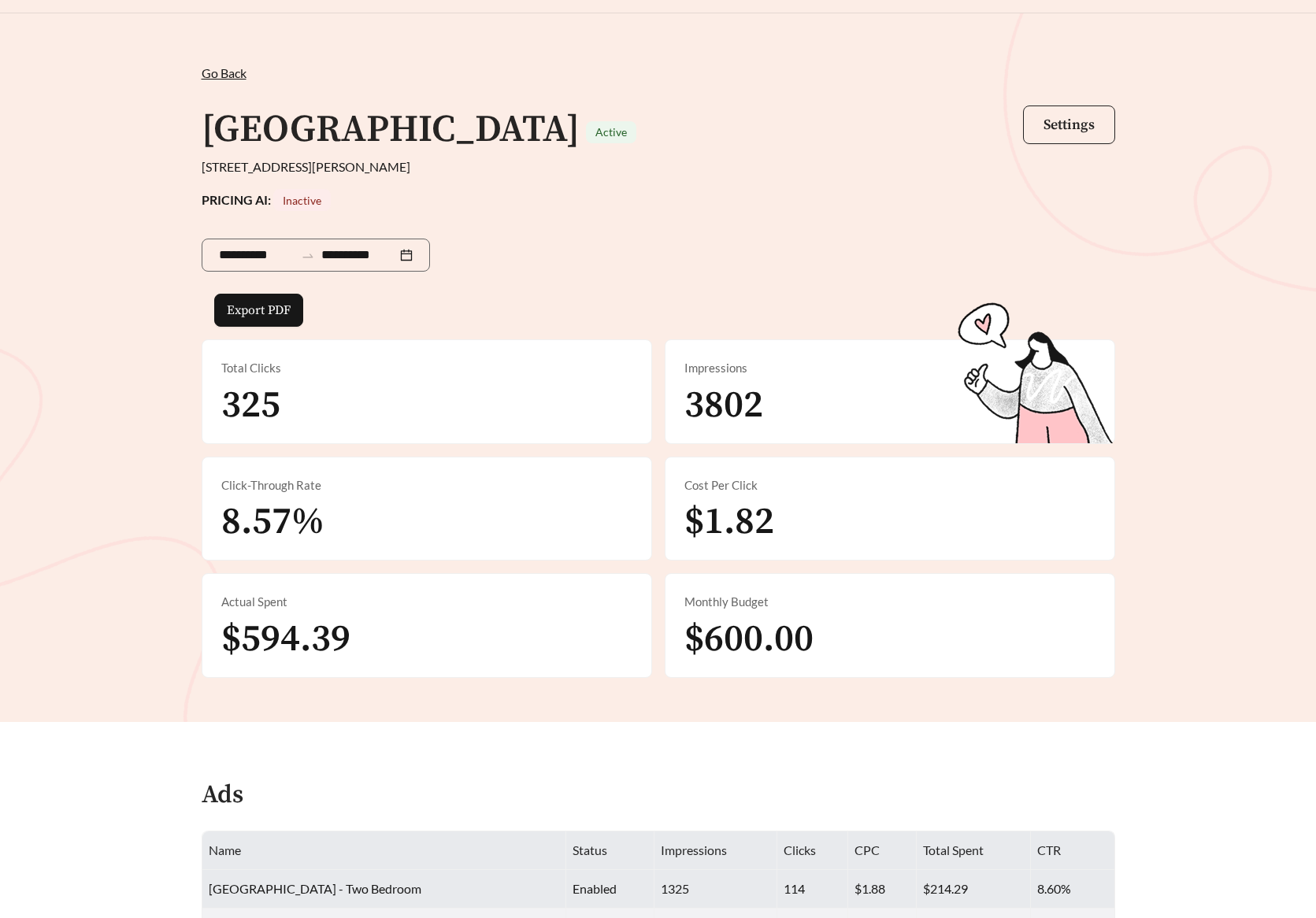
scroll to position [0, 0]
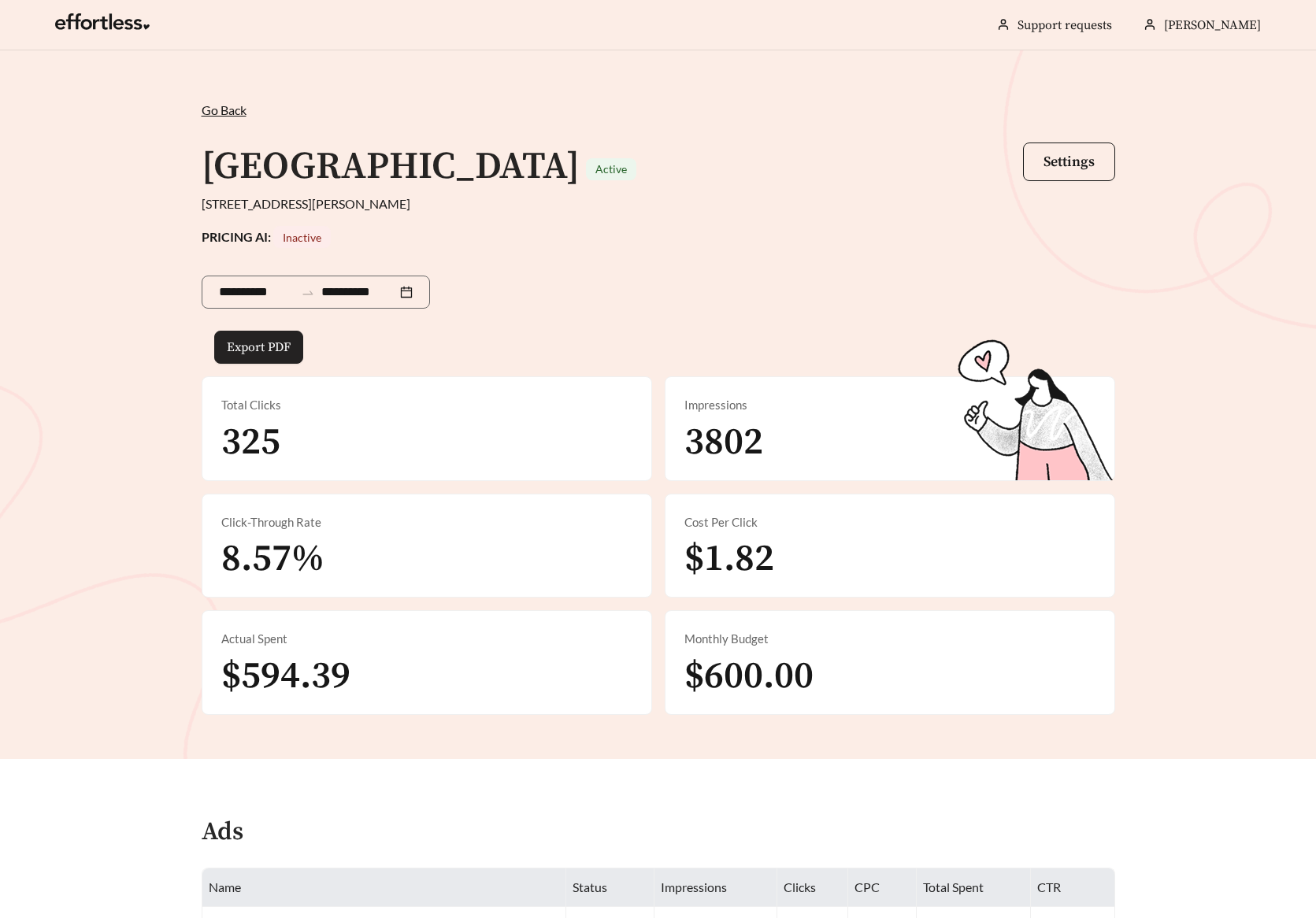
click at [267, 342] on span "Export PDF" at bounding box center [258, 346] width 64 height 19
click at [798, 192] on div "Oak Manor Villas Active Settings" at bounding box center [658, 167] width 913 height 55
click at [769, 177] on div "Oak Manor Villas Active Settings" at bounding box center [658, 167] width 913 height 55
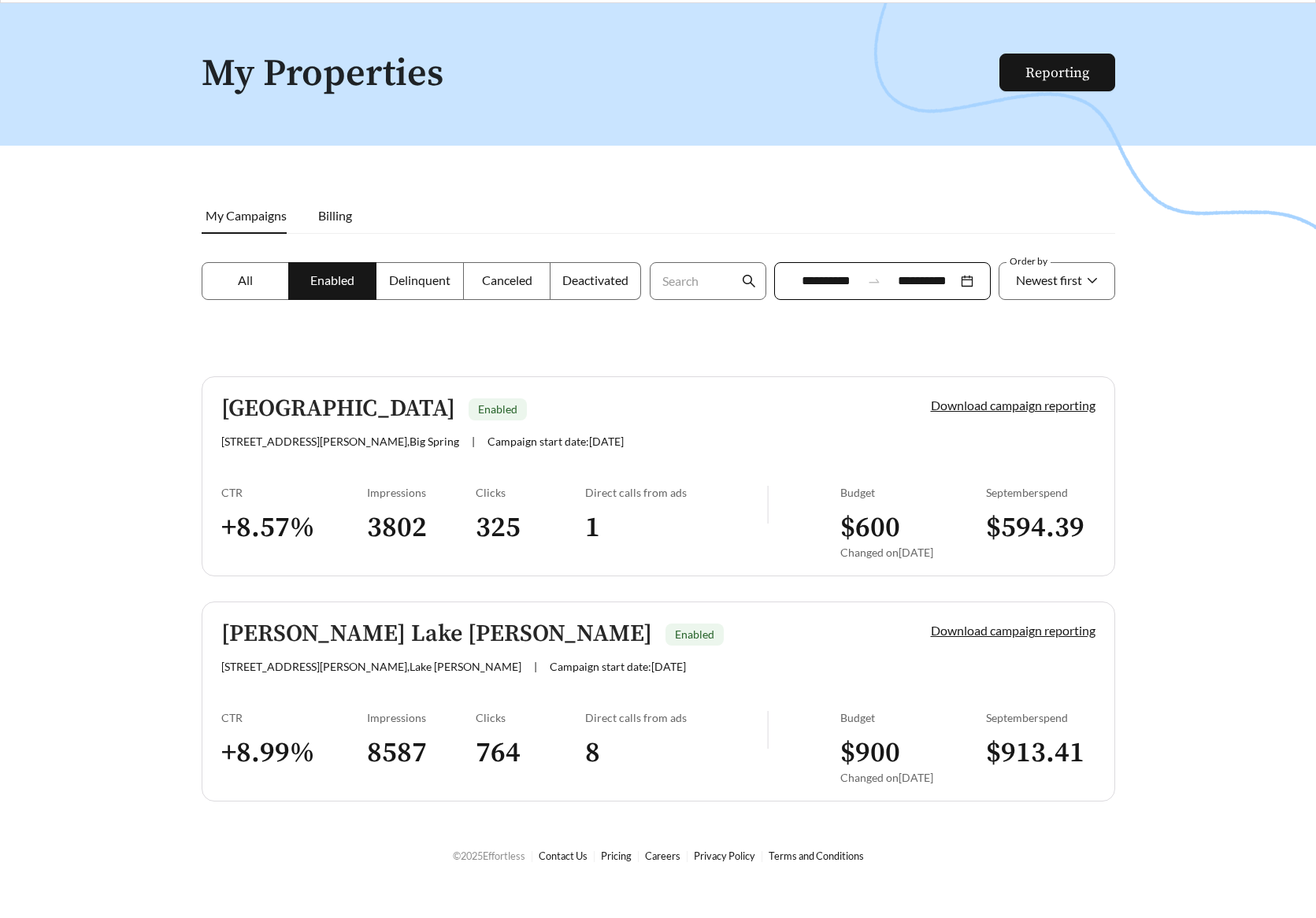
scroll to position [51, 0]
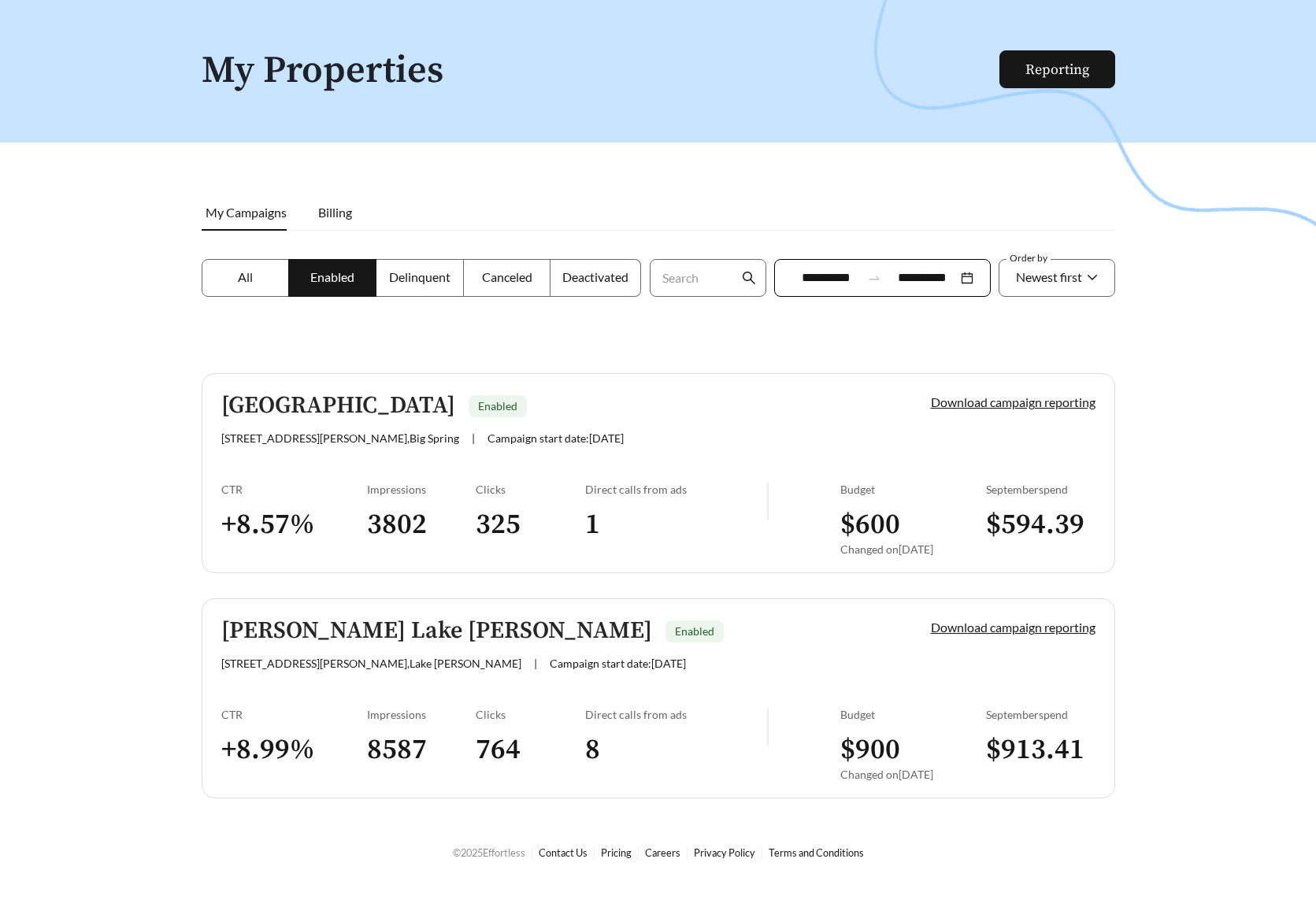
click at [595, 749] on h3 "8" at bounding box center [676, 750] width 182 height 35
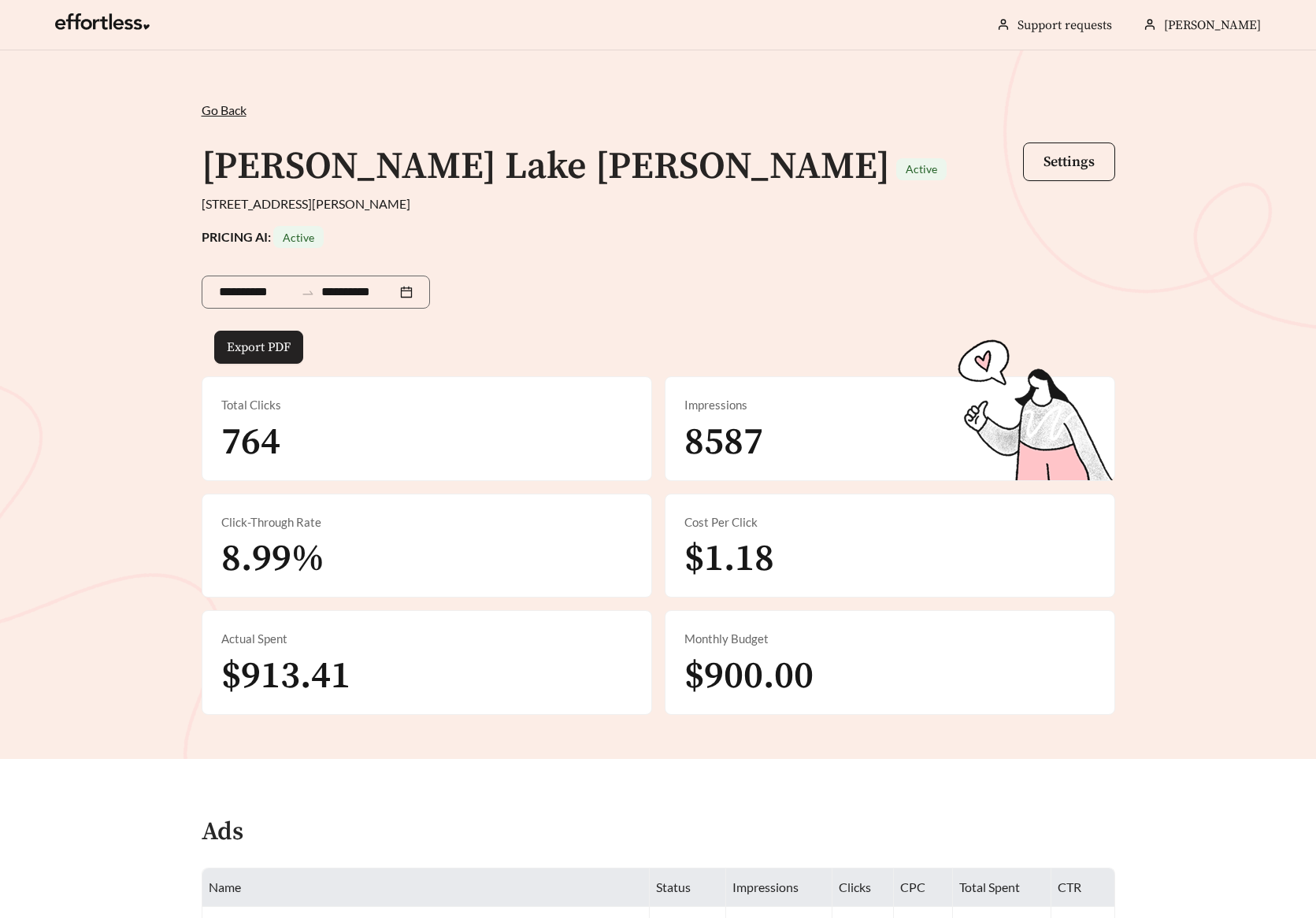
drag, startPoint x: 241, startPoint y: 344, endPoint x: 613, endPoint y: 342, distance: 372.0
click at [241, 344] on span "Export PDF" at bounding box center [258, 346] width 64 height 19
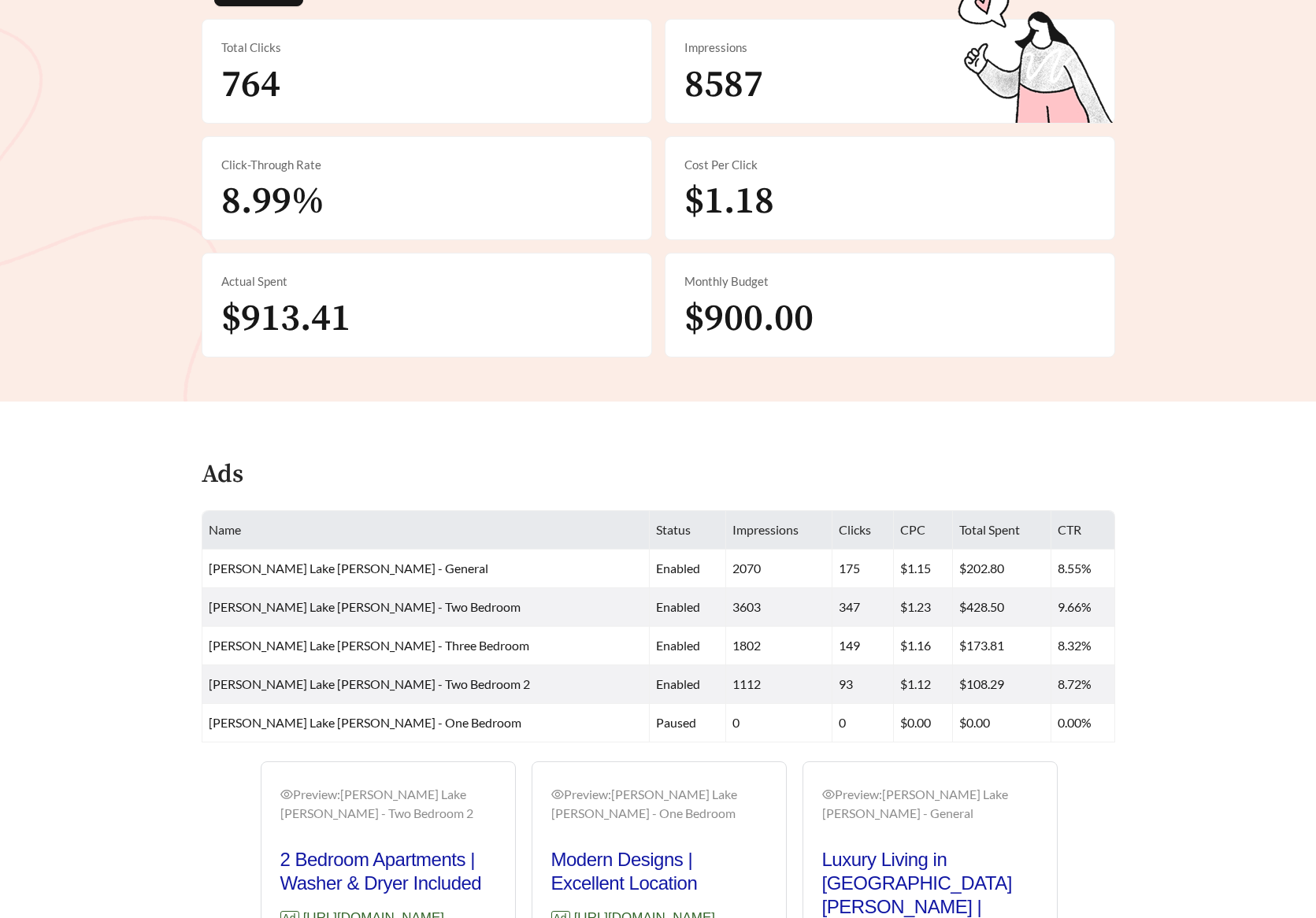
scroll to position [633, 0]
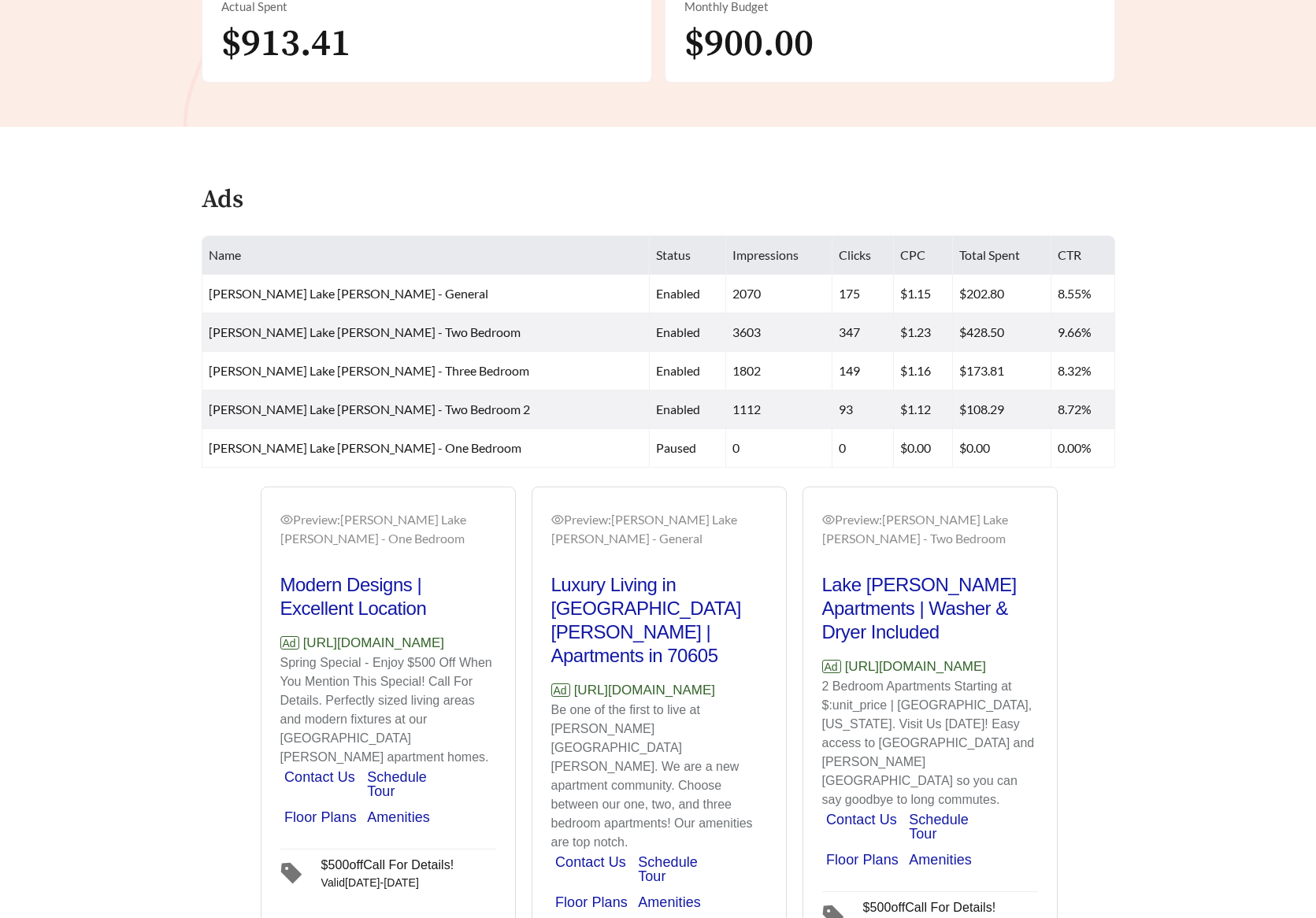
click at [831, 521] on icon "eye" at bounding box center [828, 519] width 13 height 13
